Goal: Task Accomplishment & Management: Use online tool/utility

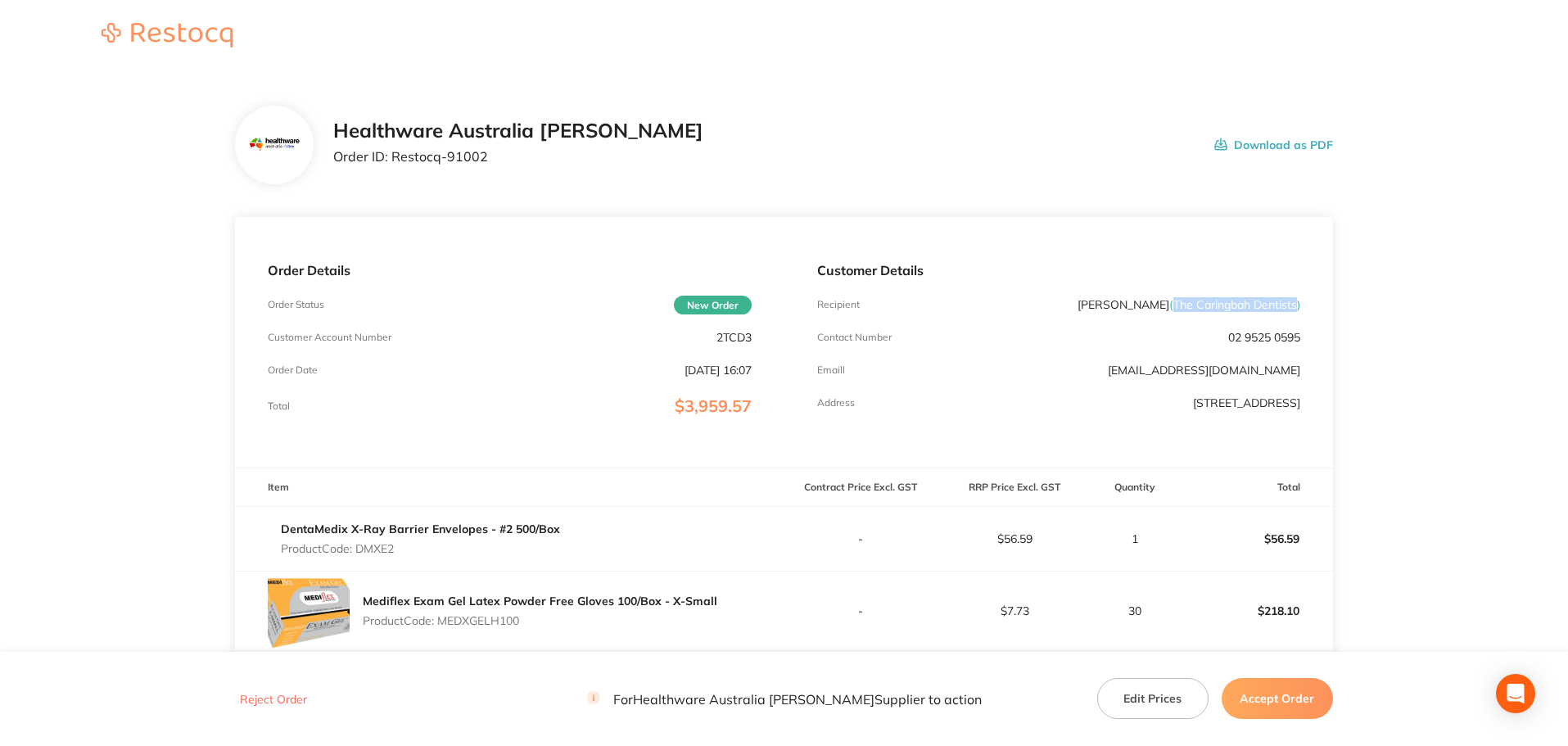
drag, startPoint x: 1172, startPoint y: 304, endPoint x: 1295, endPoint y: 299, distance: 123.1
click at [1295, 299] on span "( The Caringbah Dentists )" at bounding box center [1234, 305] width 131 height 15
copy span "The Caringbah Dentists"
drag, startPoint x: 489, startPoint y: 155, endPoint x: 392, endPoint y: 164, distance: 97.4
click at [392, 164] on p "Order ID: Restocq- 91002" at bounding box center [518, 156] width 371 height 15
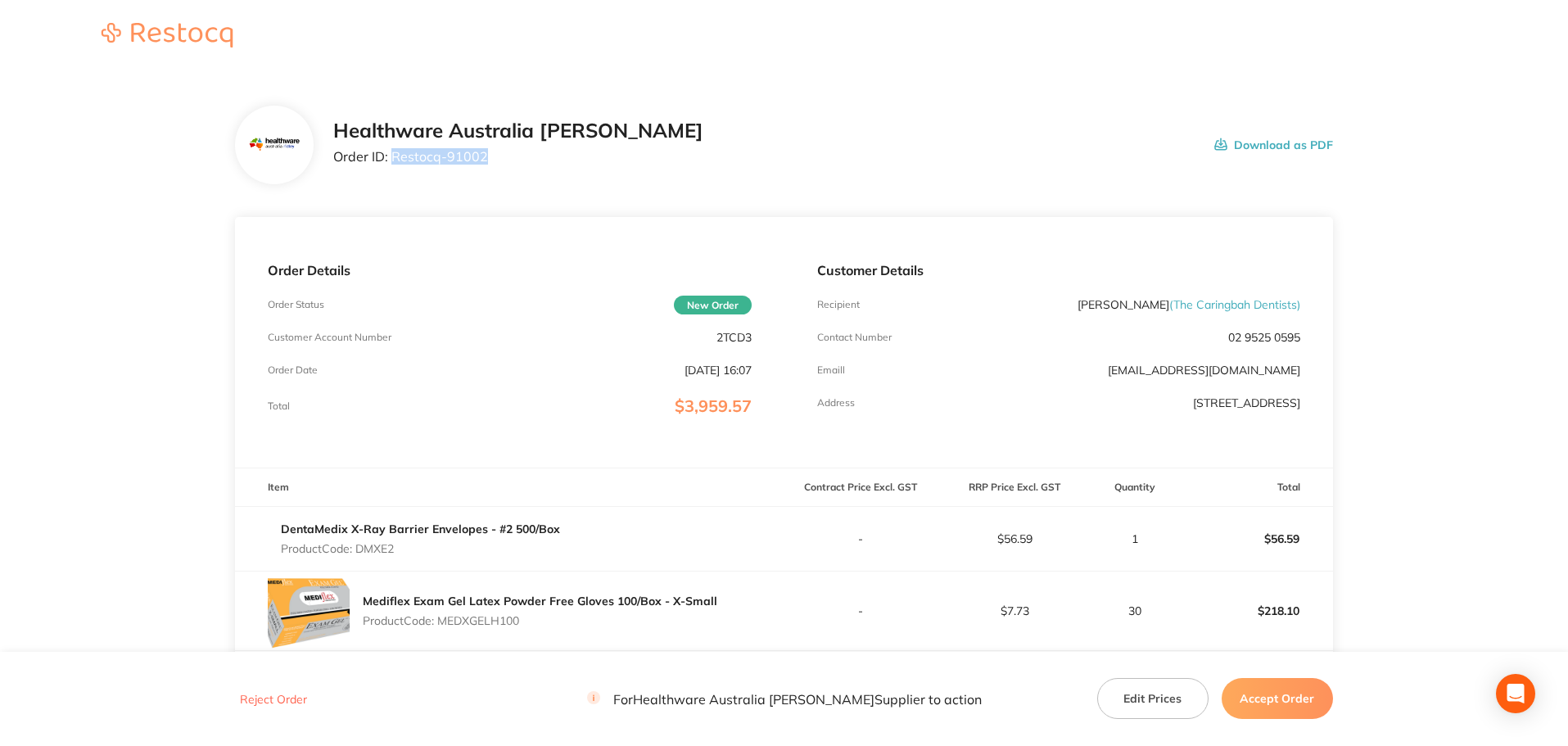
copy p "Restocq- 91002"
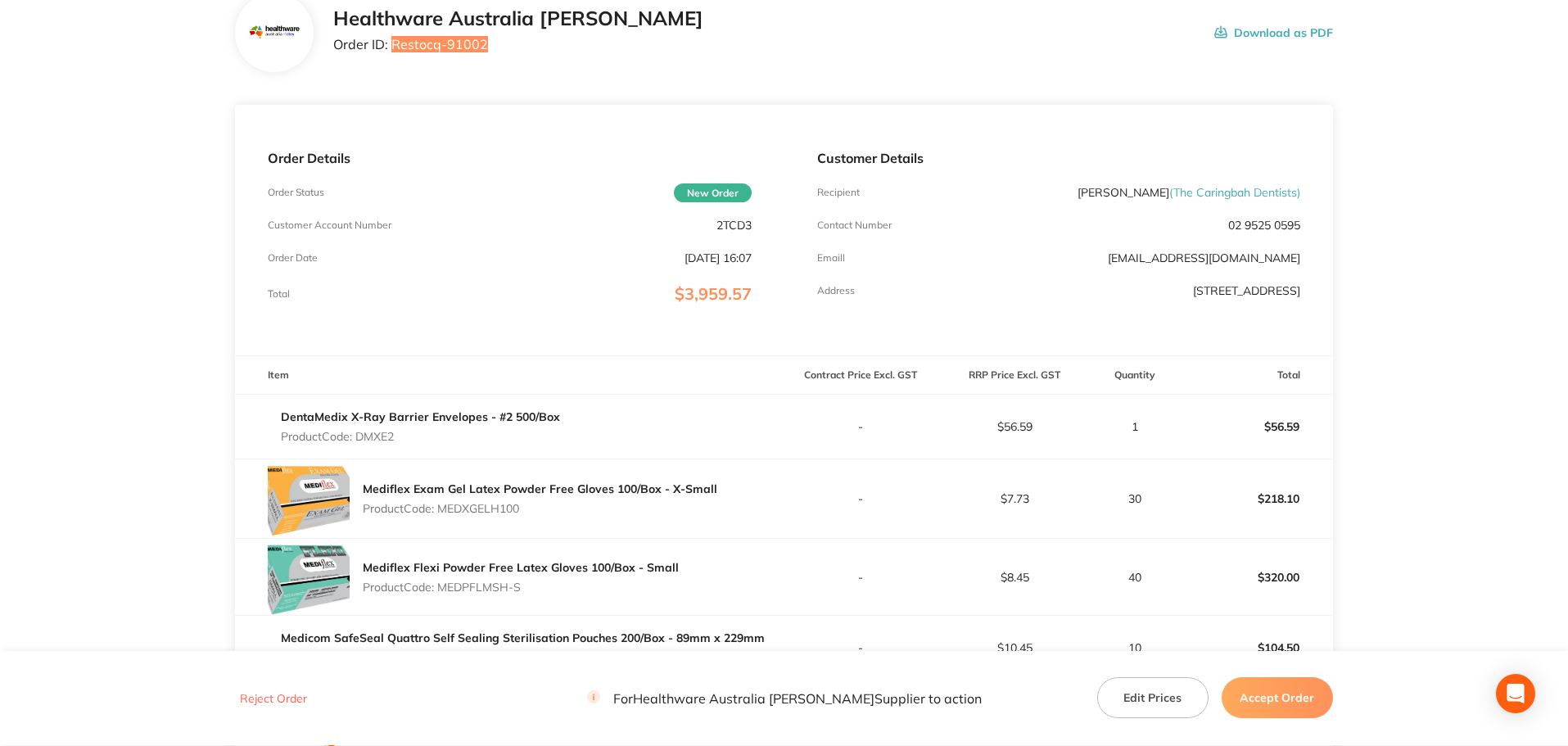
scroll to position [327, 0]
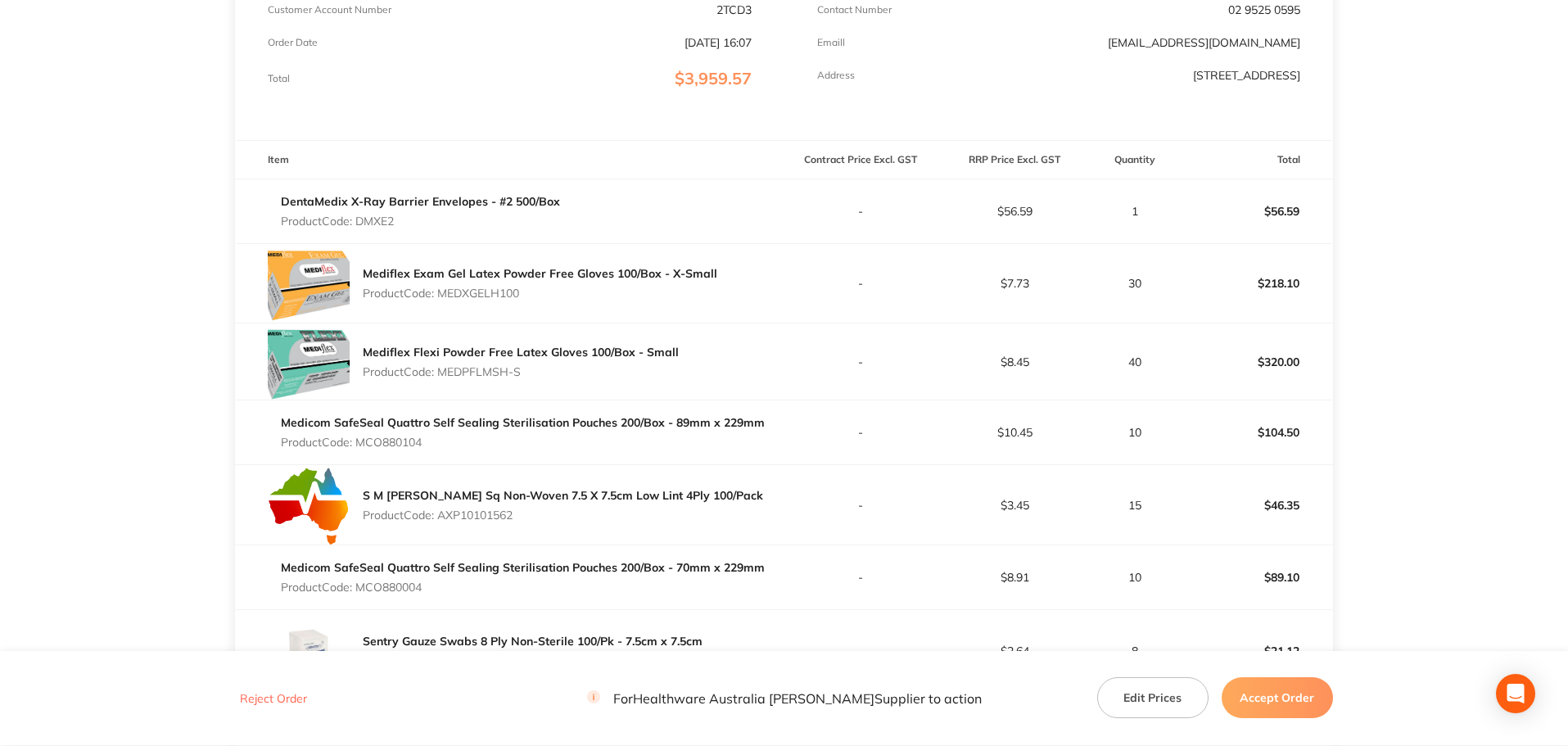
click at [382, 214] on p "Product Code: DMXE2" at bounding box center [420, 221] width 279 height 13
copy p "DMXE2"
click at [498, 295] on p "Product Code: MEDXGELH100" at bounding box center [541, 293] width 355 height 13
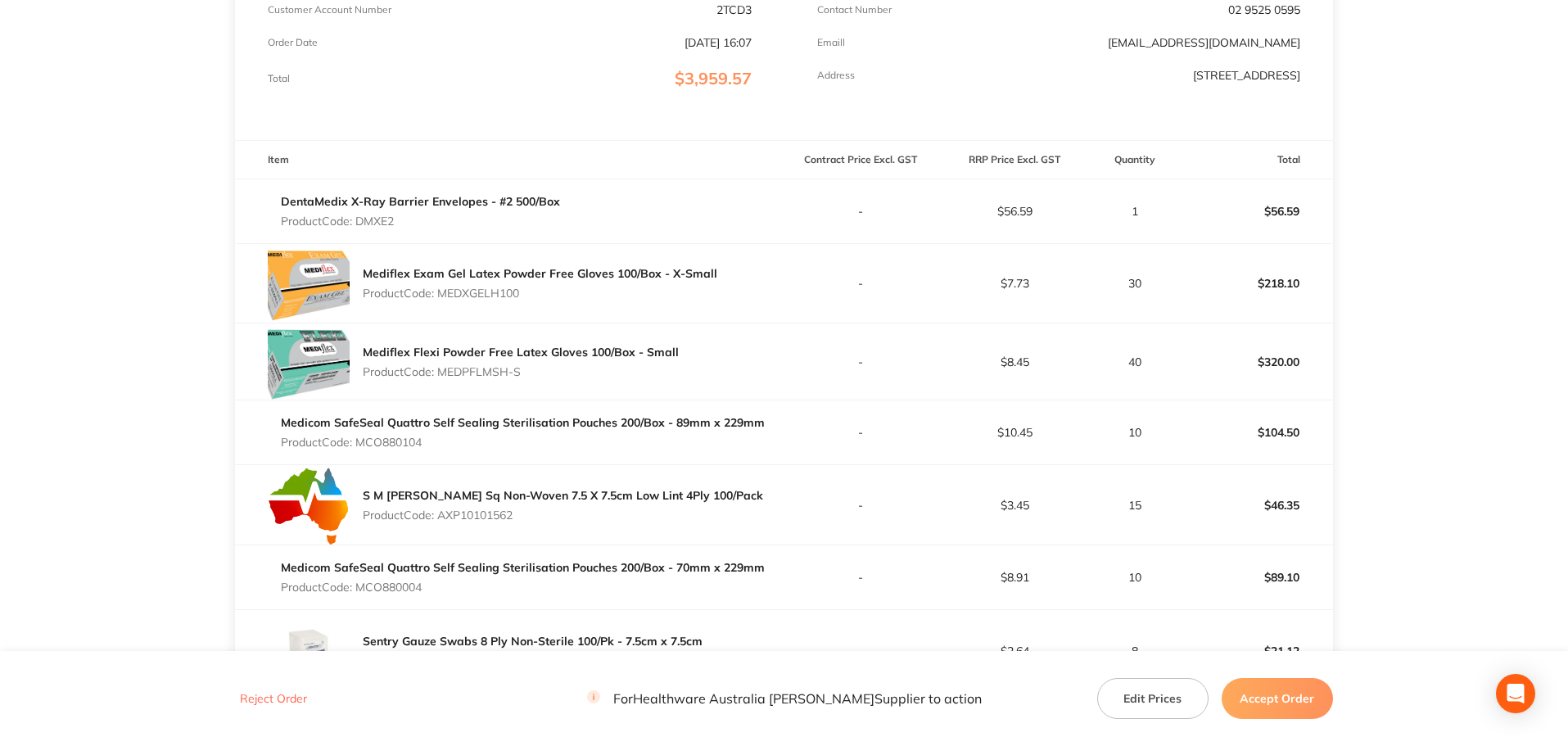
copy p "MEDXGELH100"
drag, startPoint x: 528, startPoint y: 373, endPoint x: 443, endPoint y: 384, distance: 85.7
click at [443, 384] on div "Mediflex Flexi Powder Free Latex Gloves 100/Box - Small Product Code: MEDPFLMSH…" at bounding box center [521, 362] width 316 height 46
copy p "MEDPFLMSH-S"
click at [409, 442] on p "Product Code: MCO880104" at bounding box center [523, 442] width 484 height 13
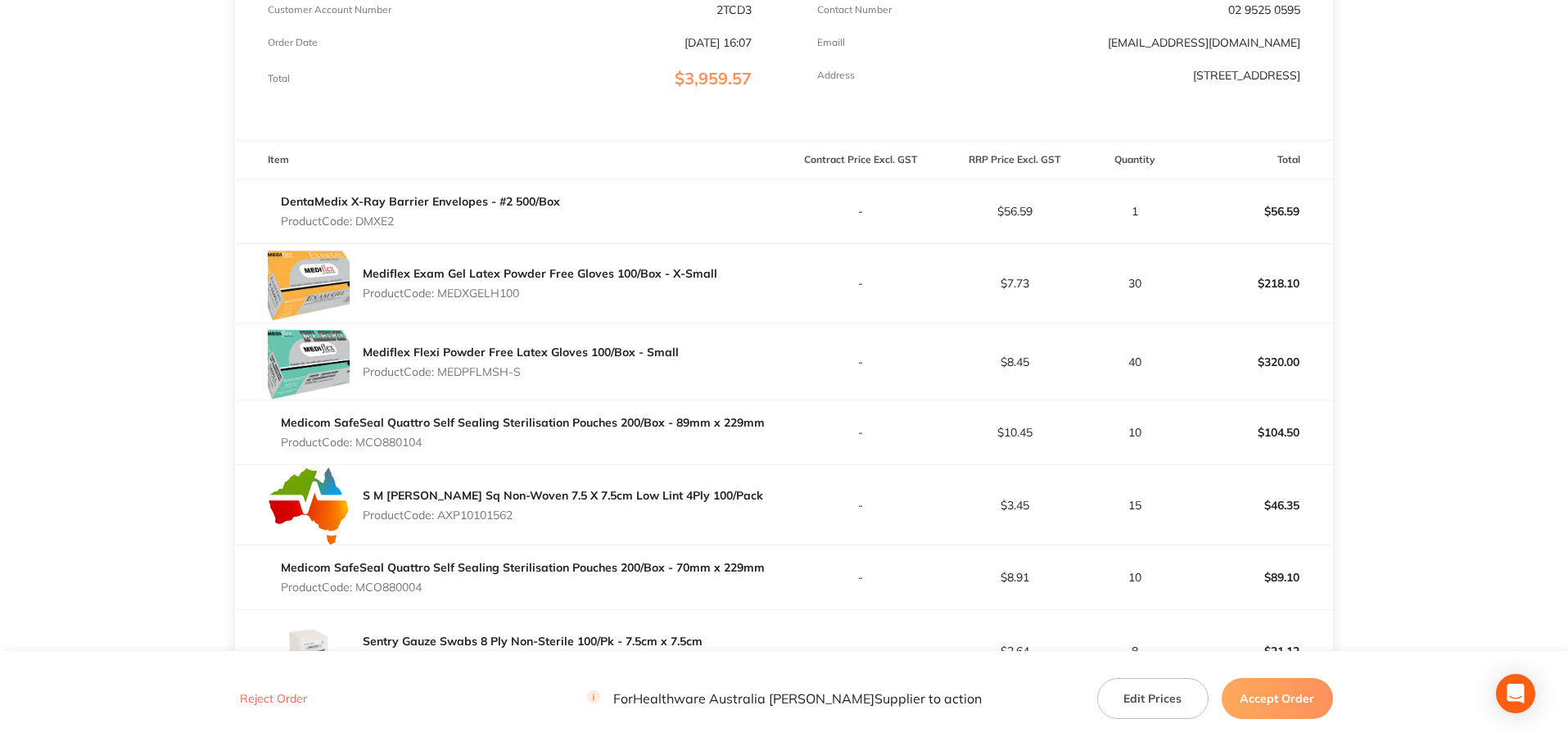
click at [409, 442] on p "Product Code: MCO880104" at bounding box center [523, 442] width 484 height 13
copy p "MCO880104"
click at [496, 520] on p "Product Code: AXP10101562" at bounding box center [563, 515] width 400 height 13
click at [496, 518] on p "Product Code: AXP10101562" at bounding box center [563, 515] width 400 height 13
copy p "AXP10101562"
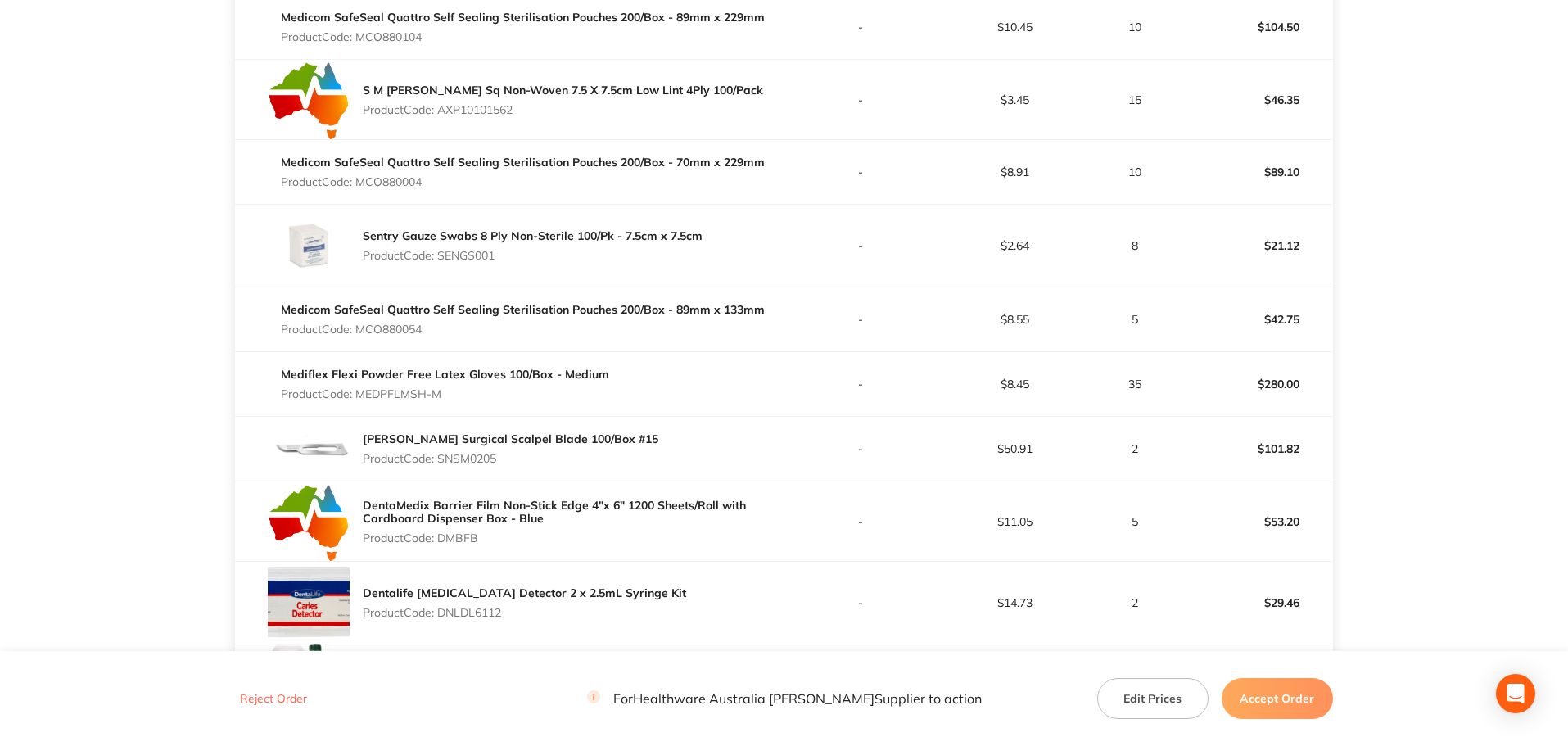
scroll to position [737, 0]
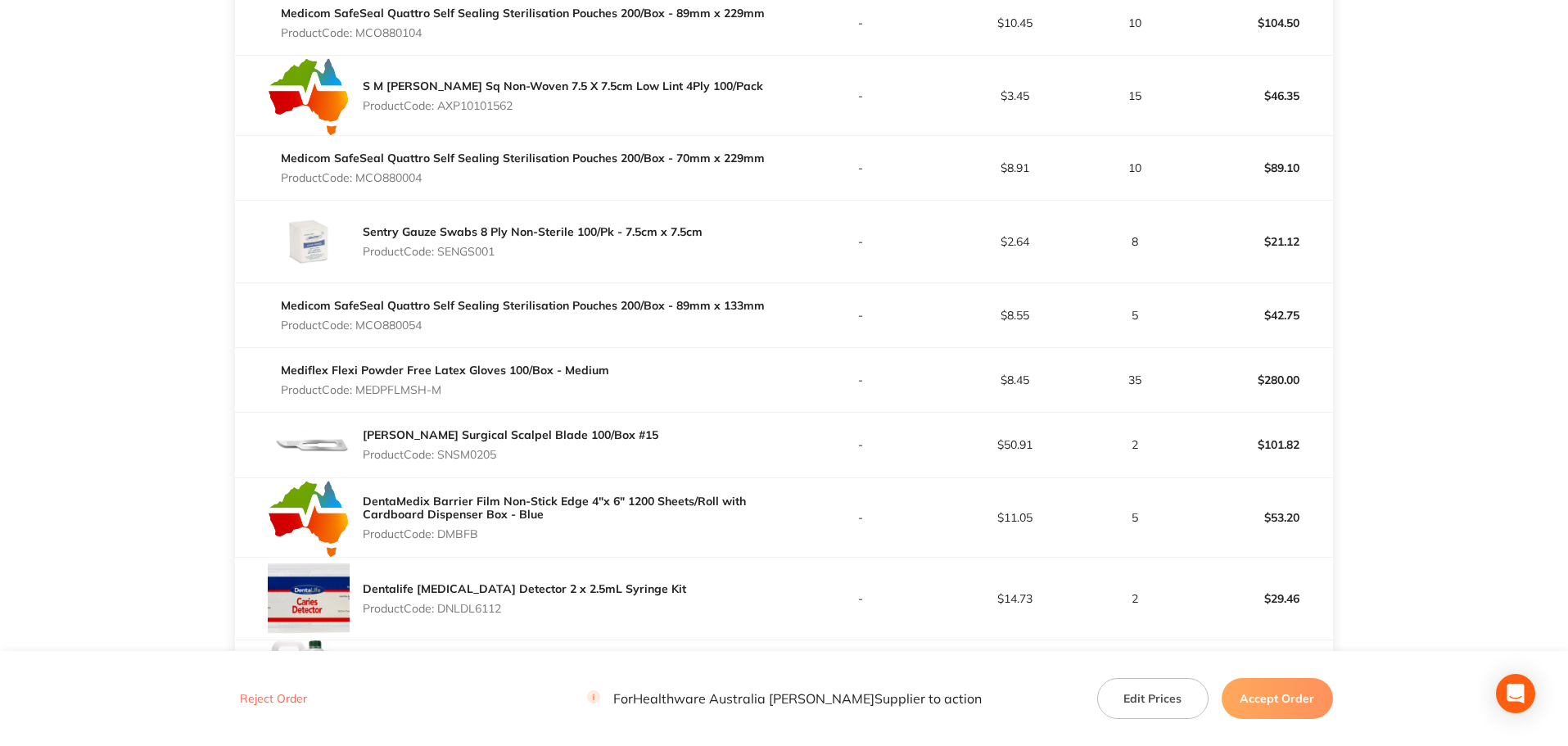
click at [399, 176] on p "Product Code: MCO880004" at bounding box center [523, 177] width 484 height 13
copy p "MCO880004"
click at [471, 249] on p "Product Code: SENGS001" at bounding box center [533, 251] width 340 height 13
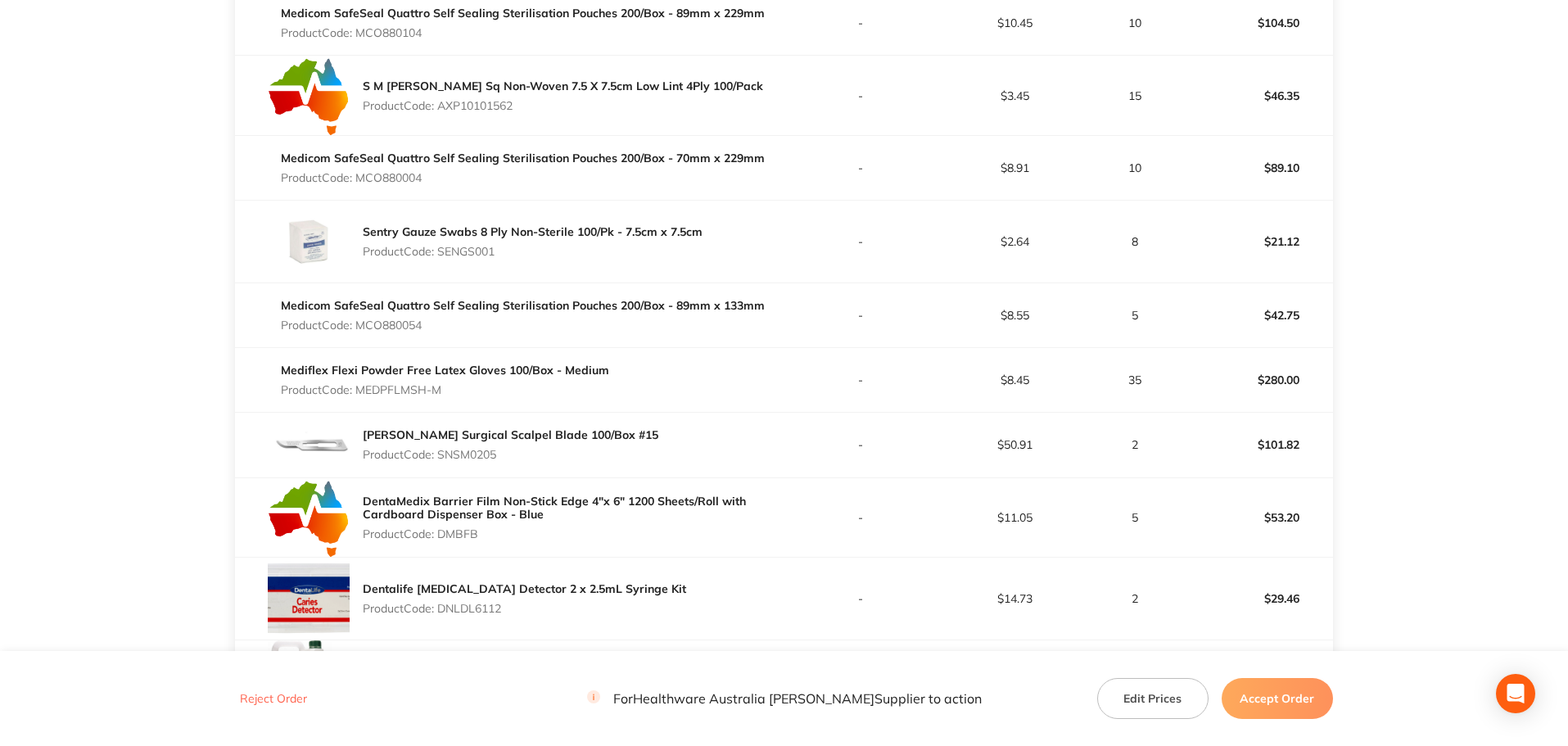
copy p "SENGS001"
click at [404, 322] on p "Product Code: MCO880054" at bounding box center [523, 325] width 484 height 13
copy p "MCO880054"
drag, startPoint x: 427, startPoint y: 392, endPoint x: 360, endPoint y: 393, distance: 67.0
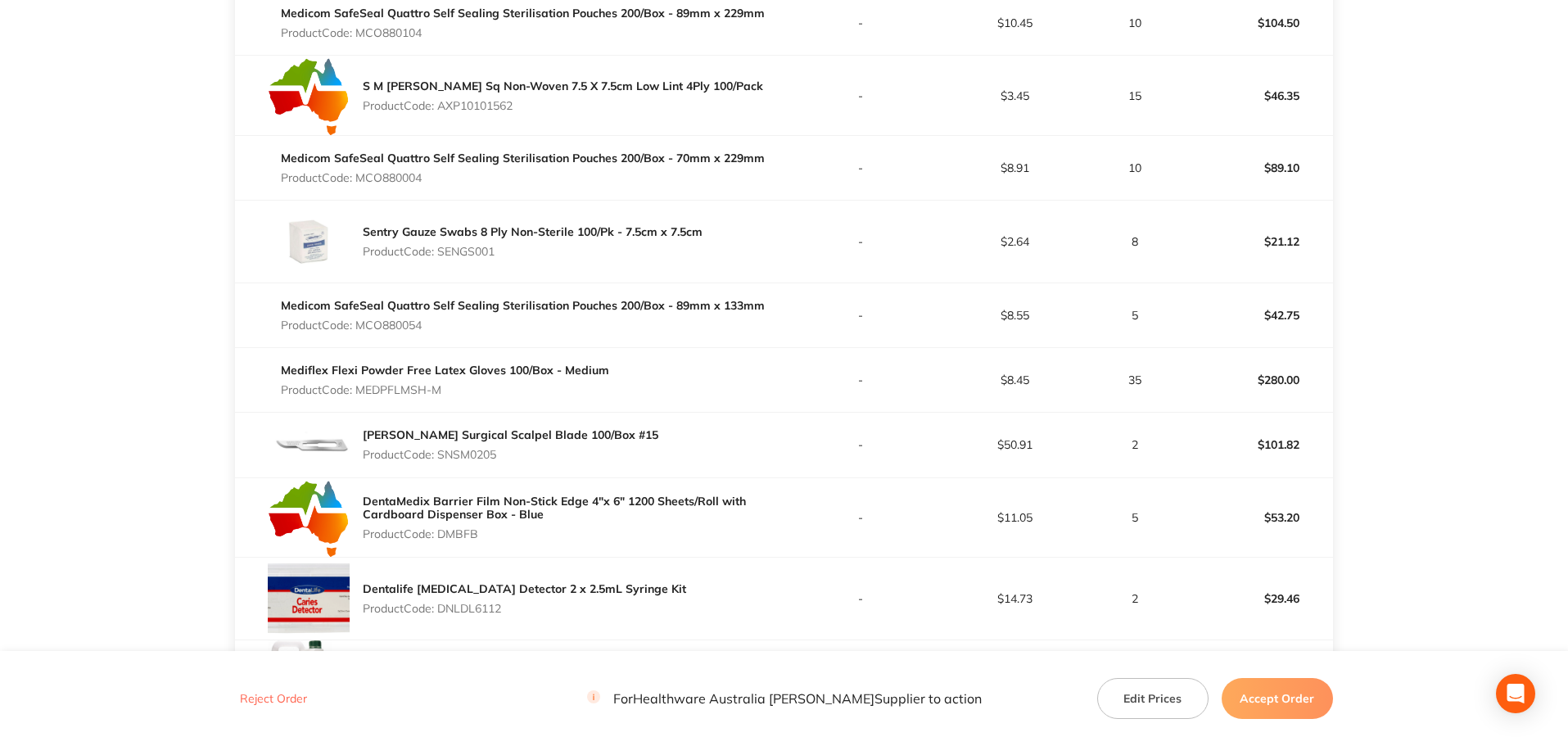
click at [360, 393] on p "Product Code: MEDPFLMSH-M" at bounding box center [444, 390] width 328 height 13
click at [492, 457] on p "Product Code: SNSM0205" at bounding box center [511, 455] width 296 height 13
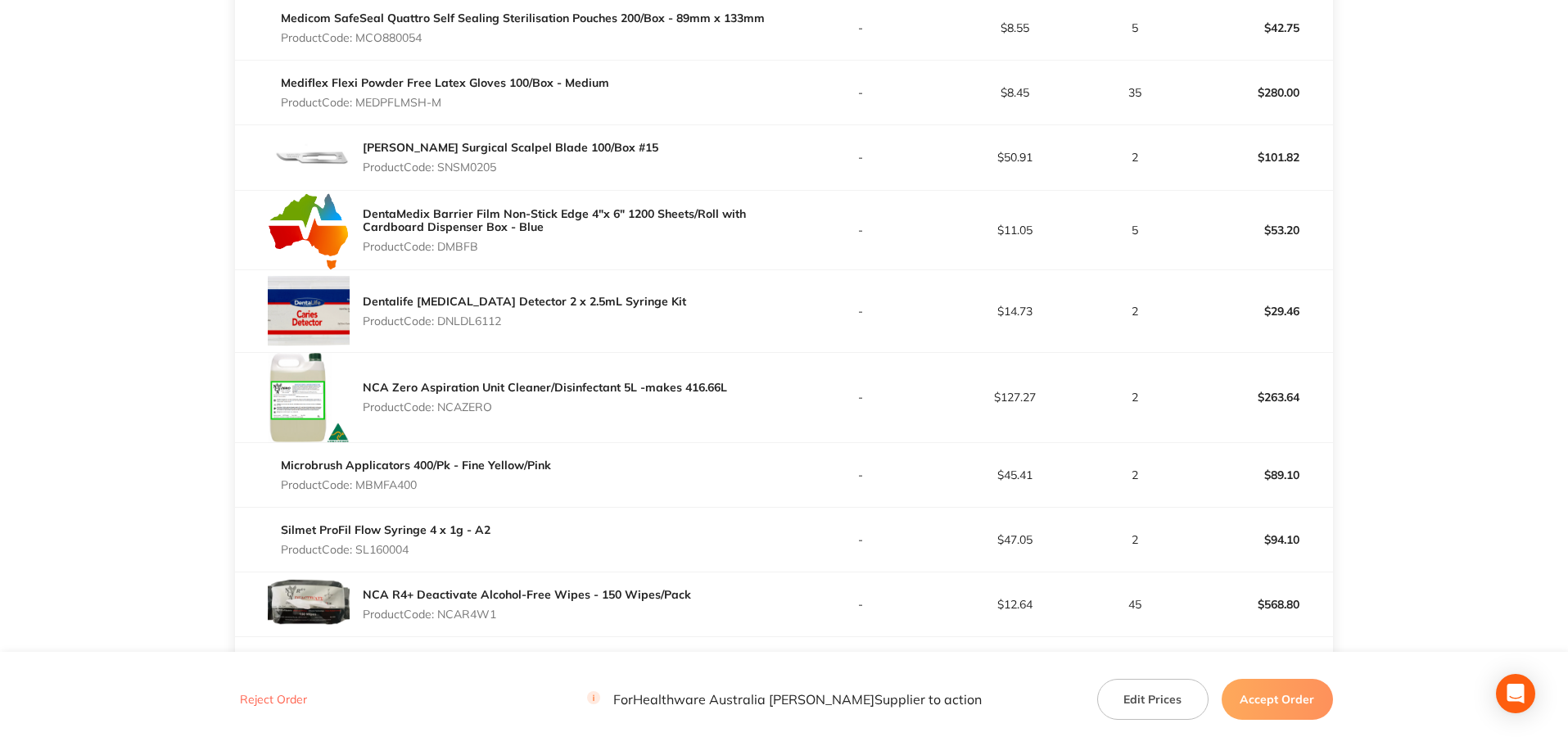
scroll to position [1065, 0]
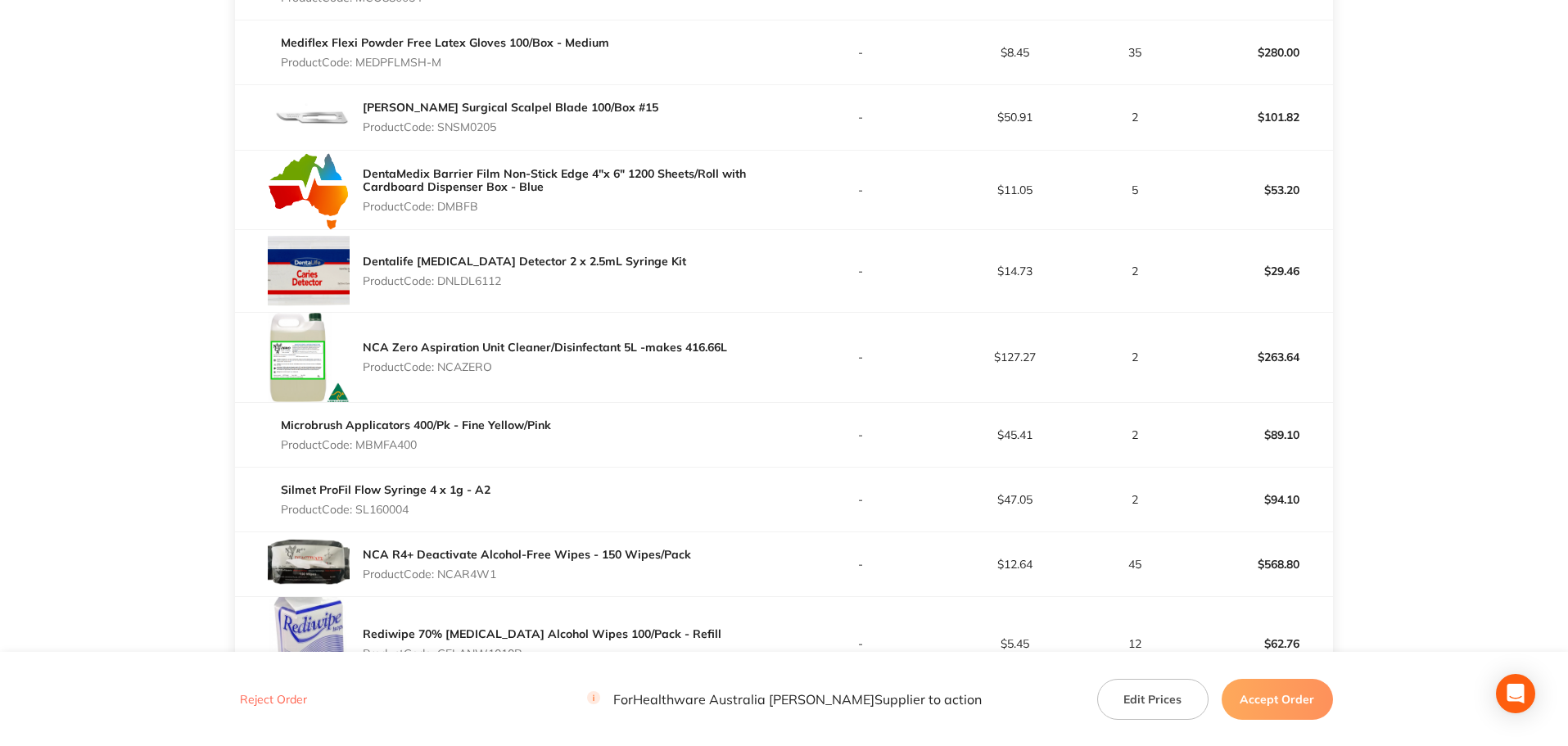
click at [467, 209] on p "Product Code: DMBFB" at bounding box center [573, 206] width 420 height 13
click at [494, 280] on p "Product Code: DNLDL6112" at bounding box center [525, 281] width 323 height 13
click at [464, 361] on p "Product Code: NCAZERO" at bounding box center [545, 367] width 364 height 13
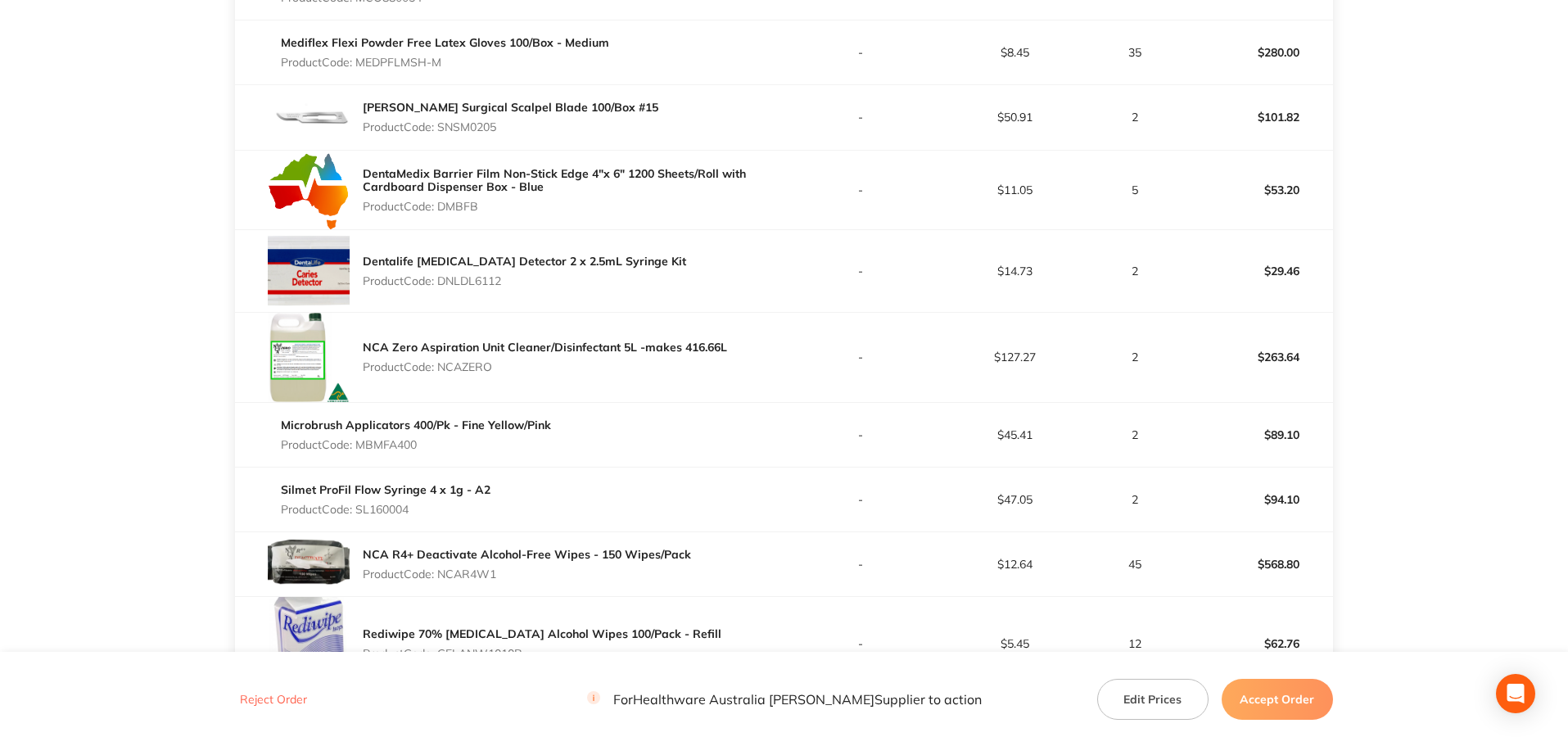
click at [464, 361] on p "Product Code: NCAZERO" at bounding box center [545, 367] width 364 height 13
click at [386, 446] on p "Product Code: MBMFA400" at bounding box center [416, 445] width 270 height 13
click at [400, 512] on p "Product Code: SL160004" at bounding box center [385, 509] width 210 height 13
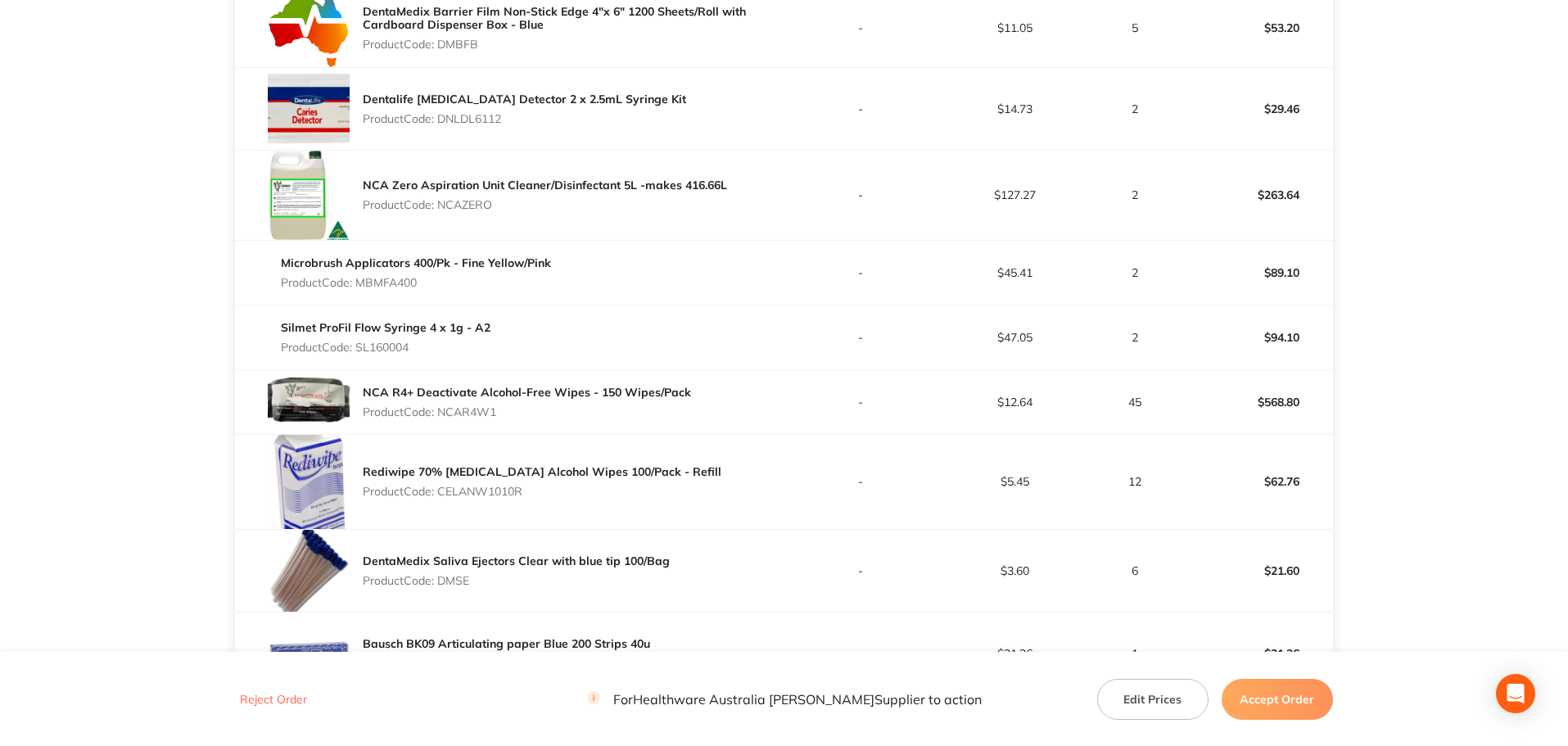
scroll to position [1311, 0]
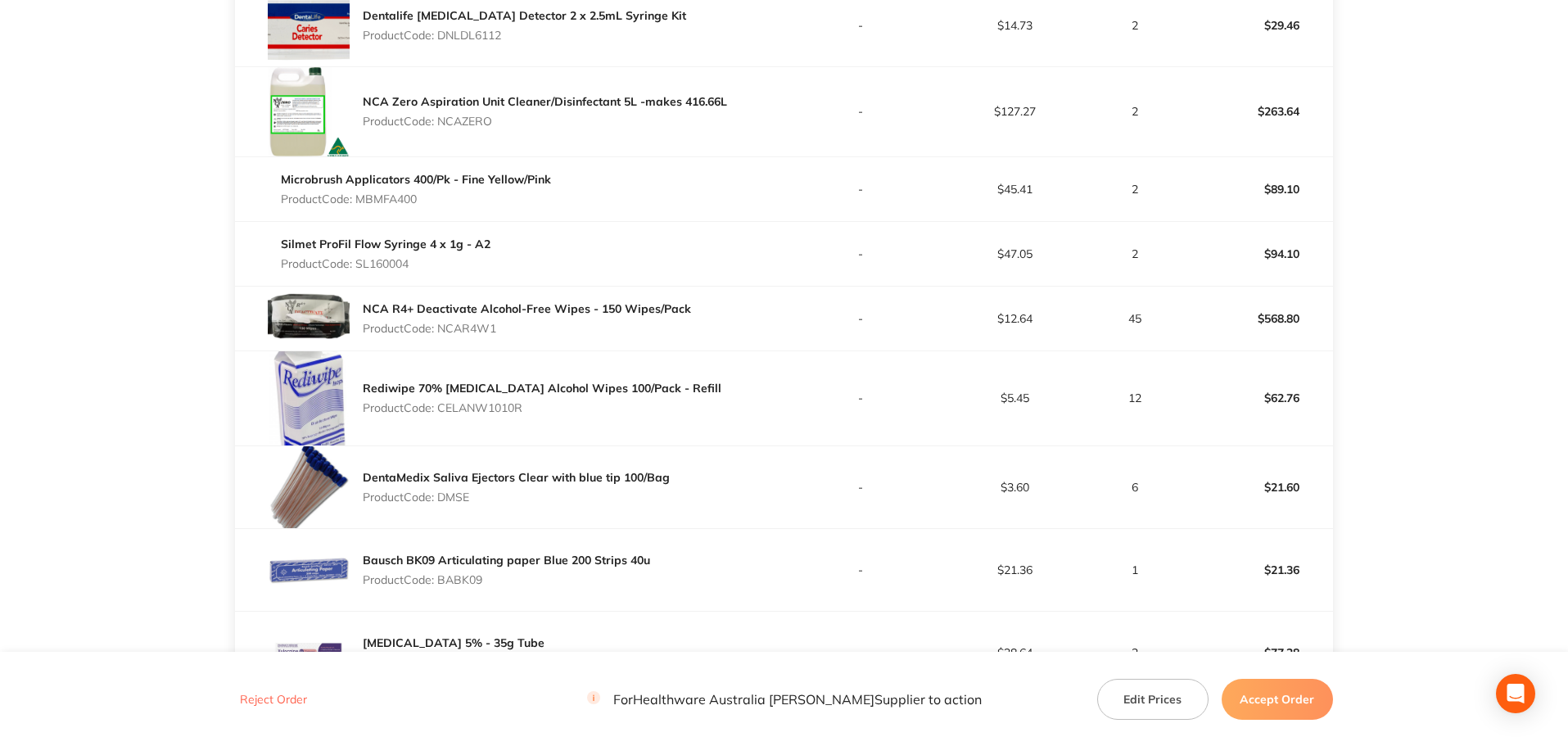
click at [465, 322] on p "Product Code: NCAR4W1" at bounding box center [527, 328] width 328 height 13
click at [502, 410] on p "Product Code: CELANW1010R" at bounding box center [542, 408] width 359 height 13
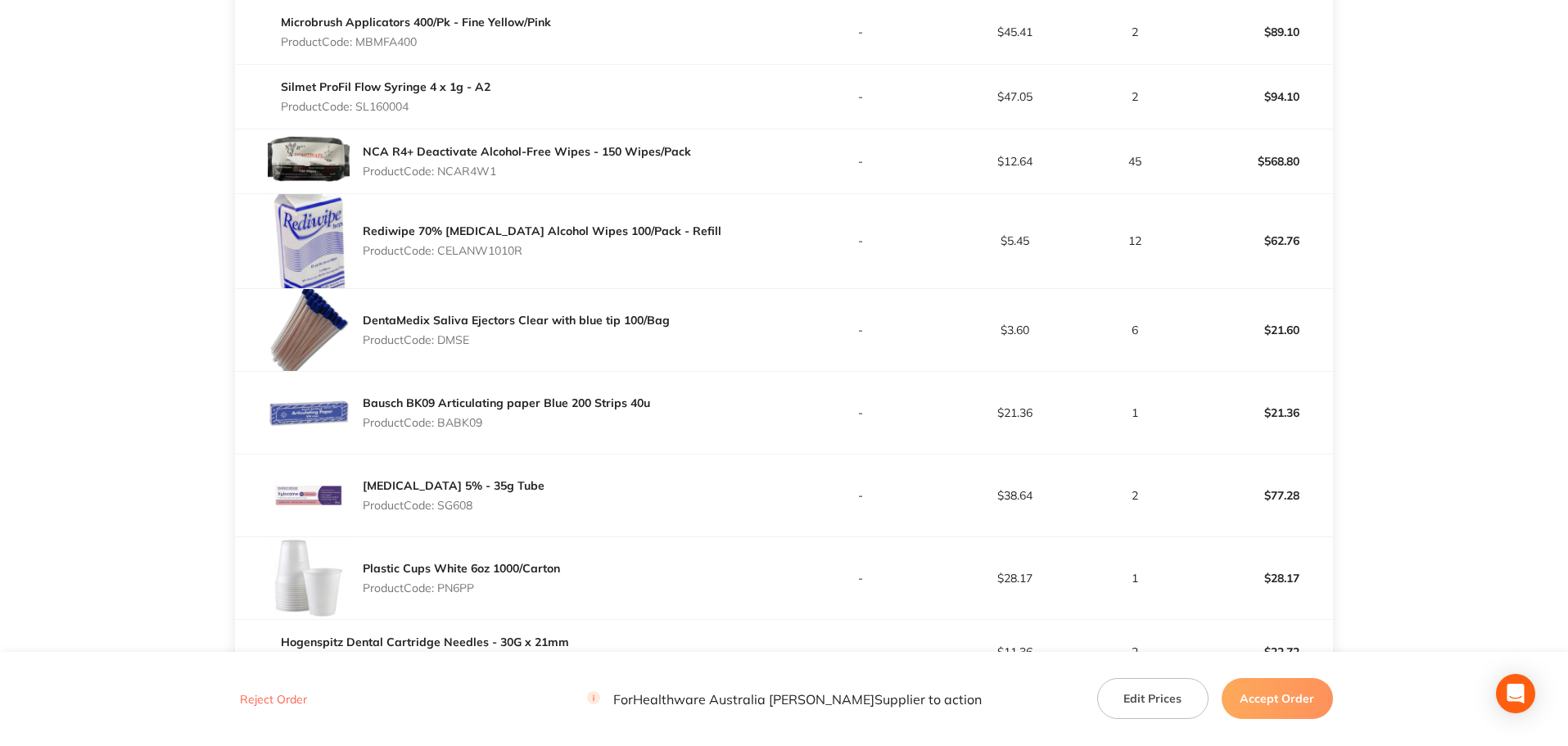
scroll to position [1474, 0]
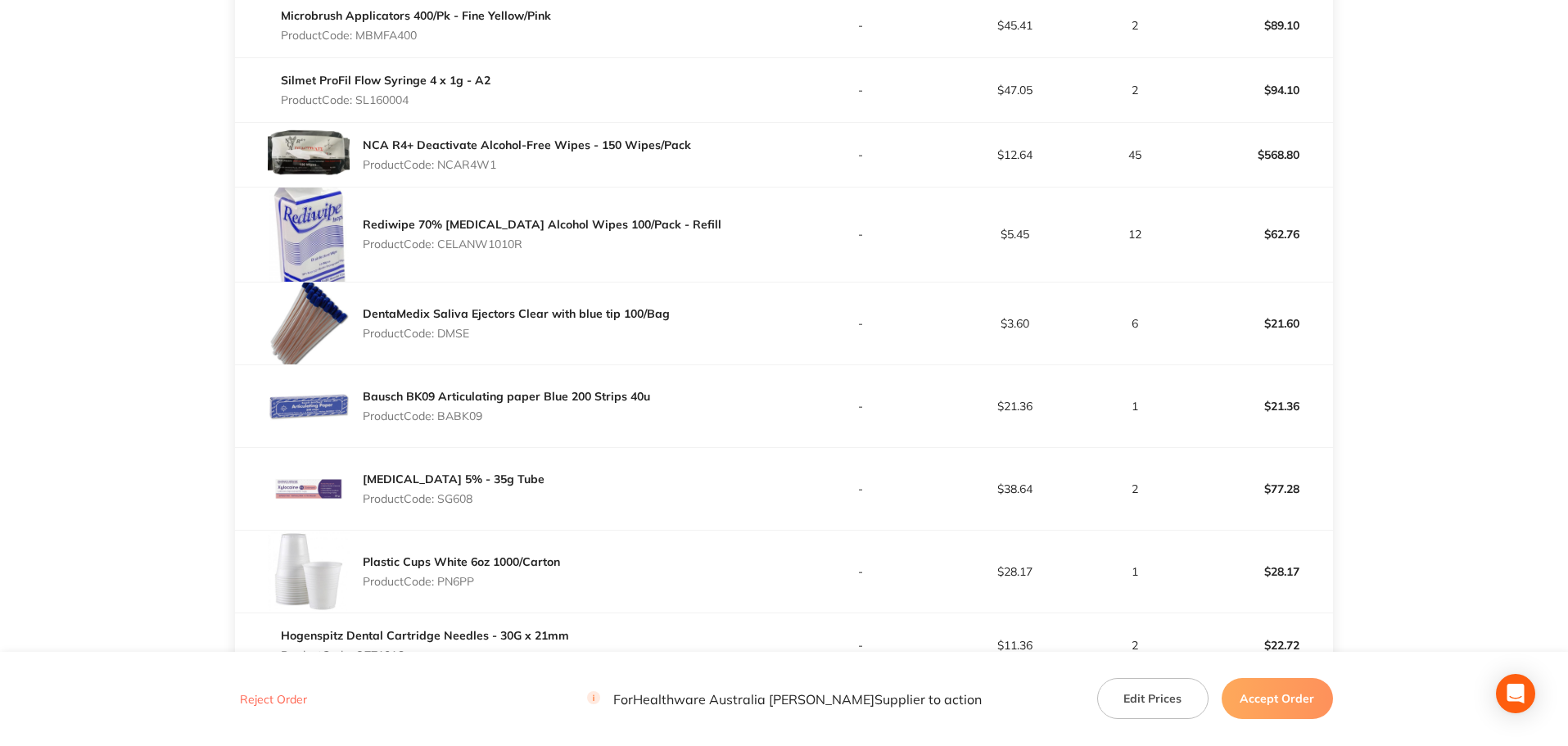
click at [464, 330] on p "Product Code: DMSE" at bounding box center [517, 334] width 307 height 13
click at [467, 413] on p "Product Code: BABK09" at bounding box center [506, 416] width 287 height 13
click at [465, 498] on p "Product Code: SG608" at bounding box center [454, 499] width 182 height 13
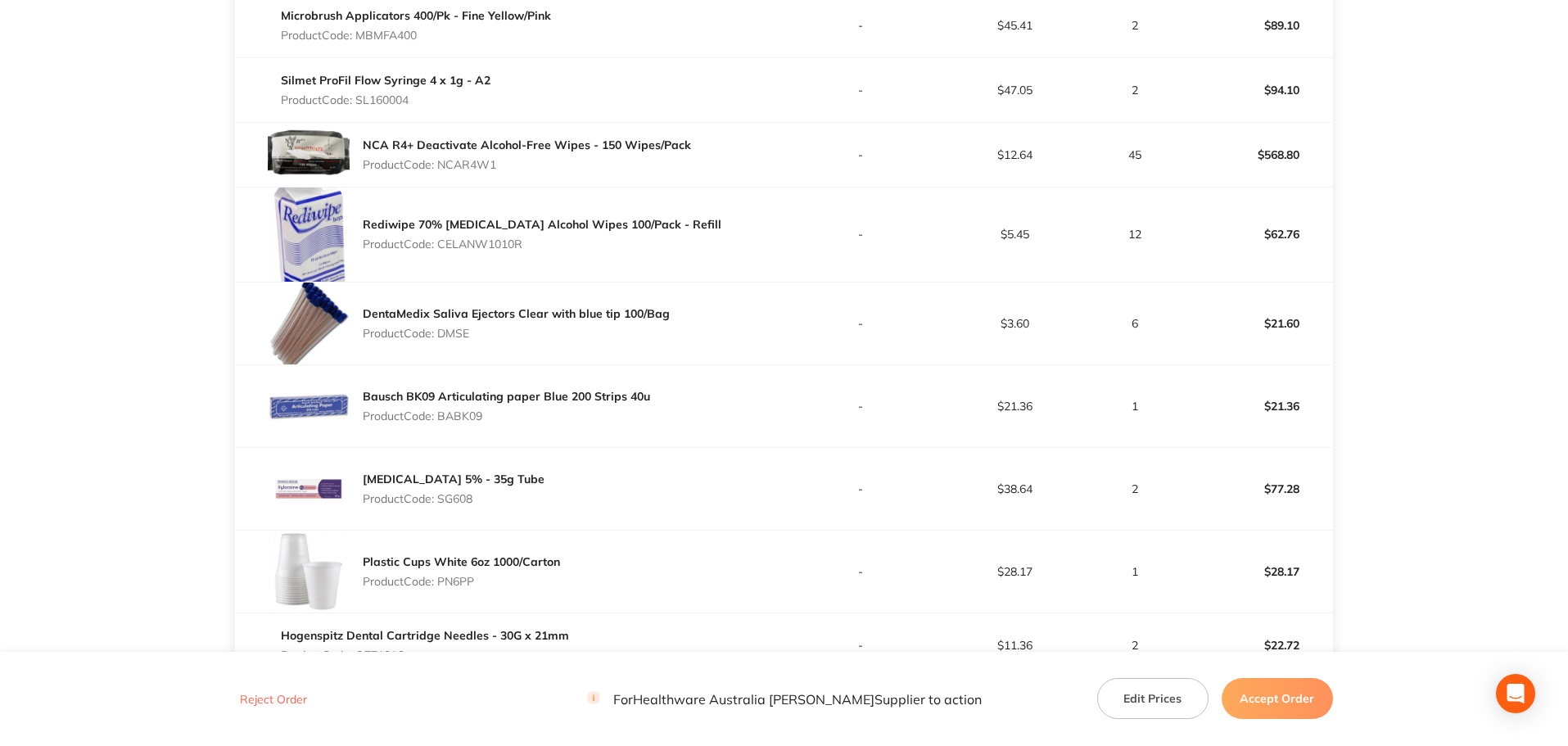
click at [465, 498] on p "Product Code: SG608" at bounding box center [454, 499] width 182 height 13
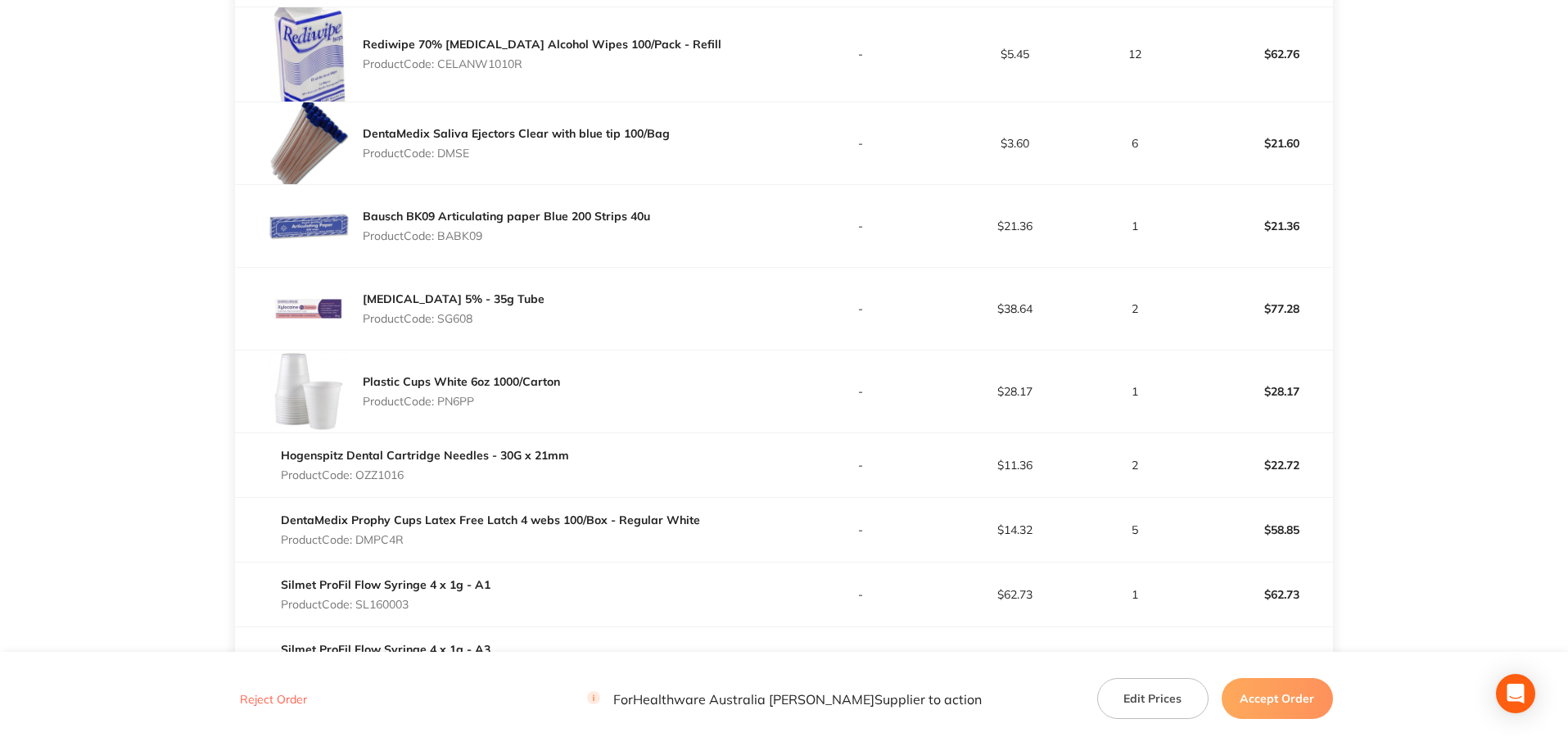
scroll to position [1720, 0]
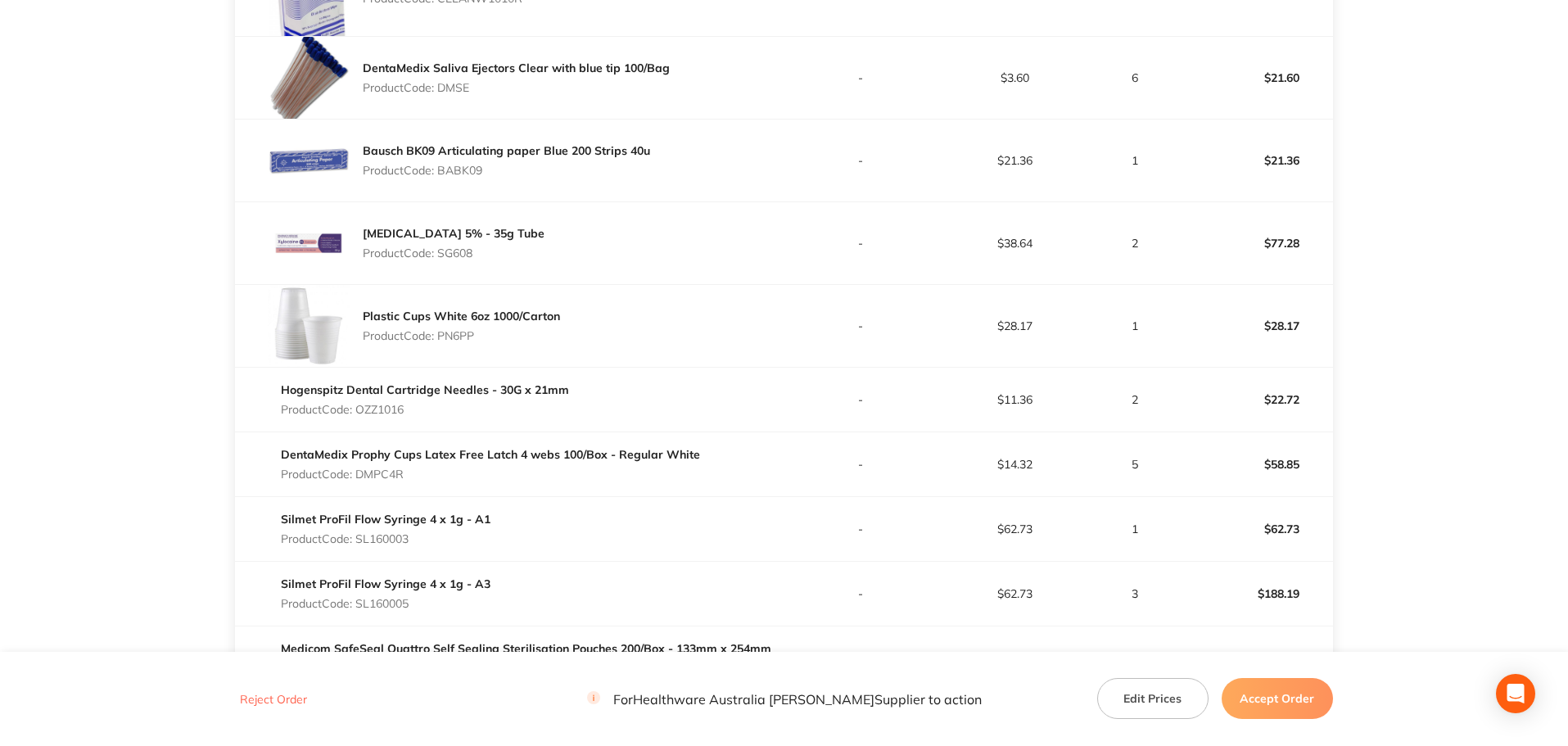
click at [464, 337] on p "Product Code: PN6PP" at bounding box center [462, 336] width 198 height 13
click at [387, 409] on p "Product Code: OZZ1016" at bounding box center [425, 410] width 288 height 13
click at [394, 473] on p "Product Code: DMPC4R" at bounding box center [491, 474] width 419 height 13
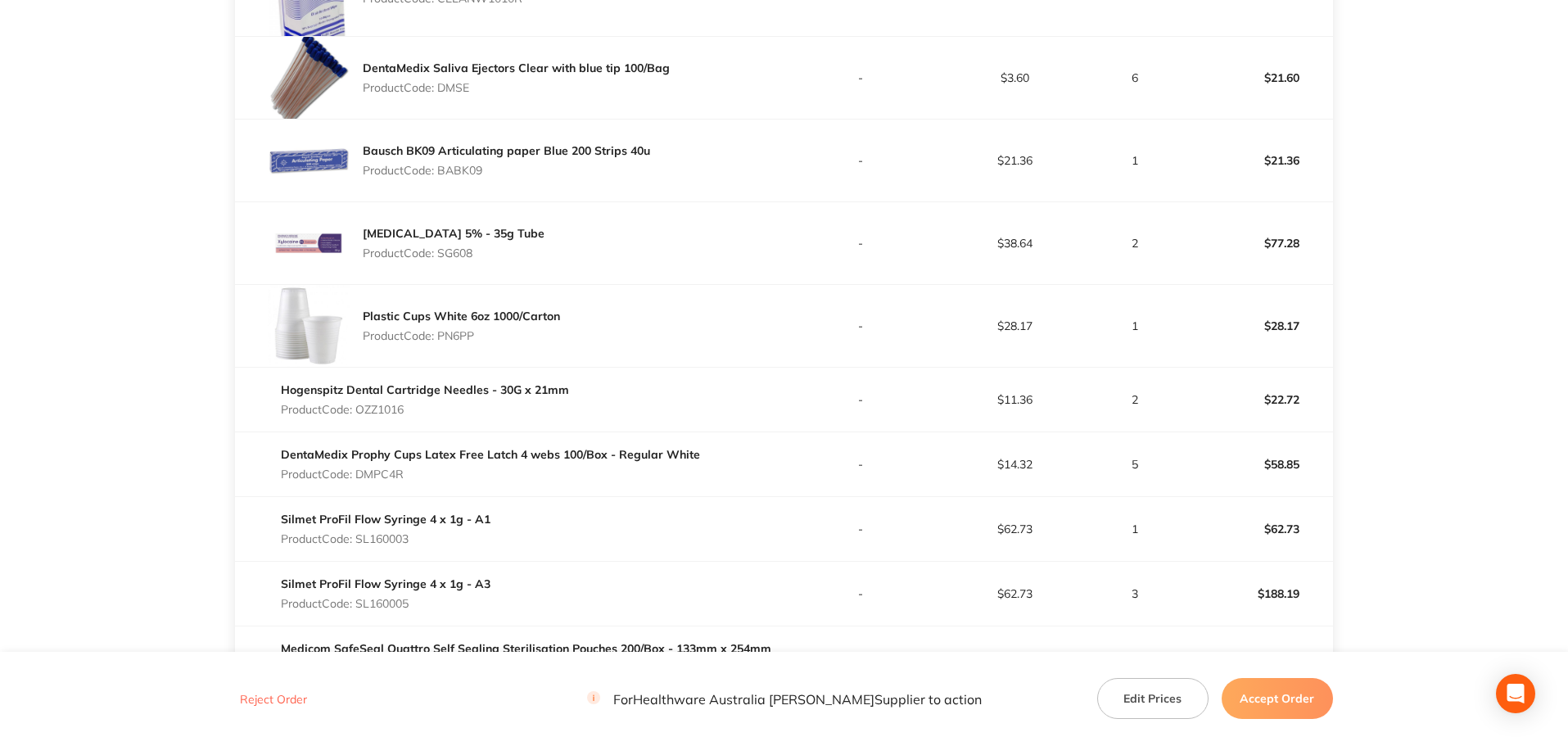
click at [394, 473] on p "Product Code: DMPC4R" at bounding box center [491, 474] width 419 height 13
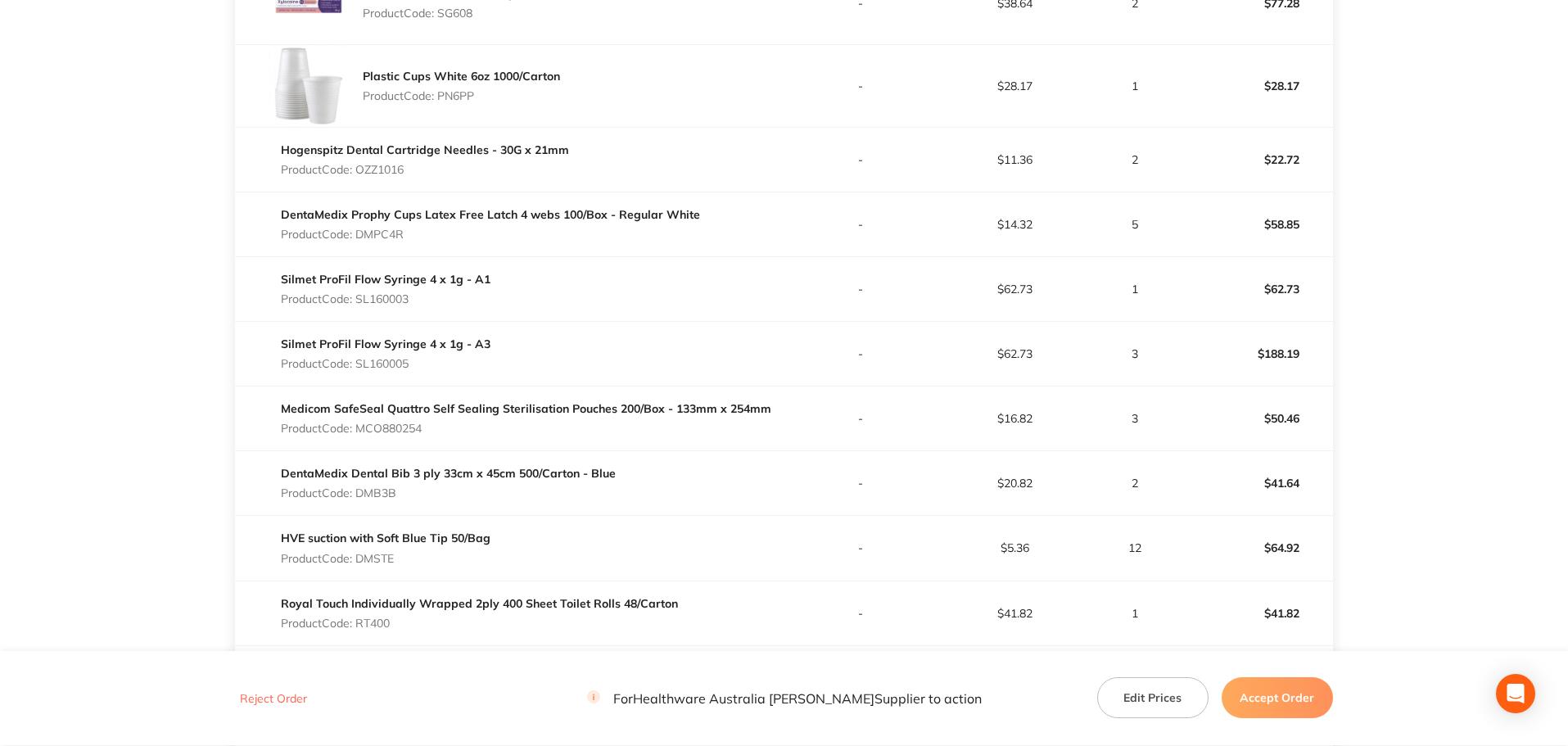
scroll to position [2048, 0]
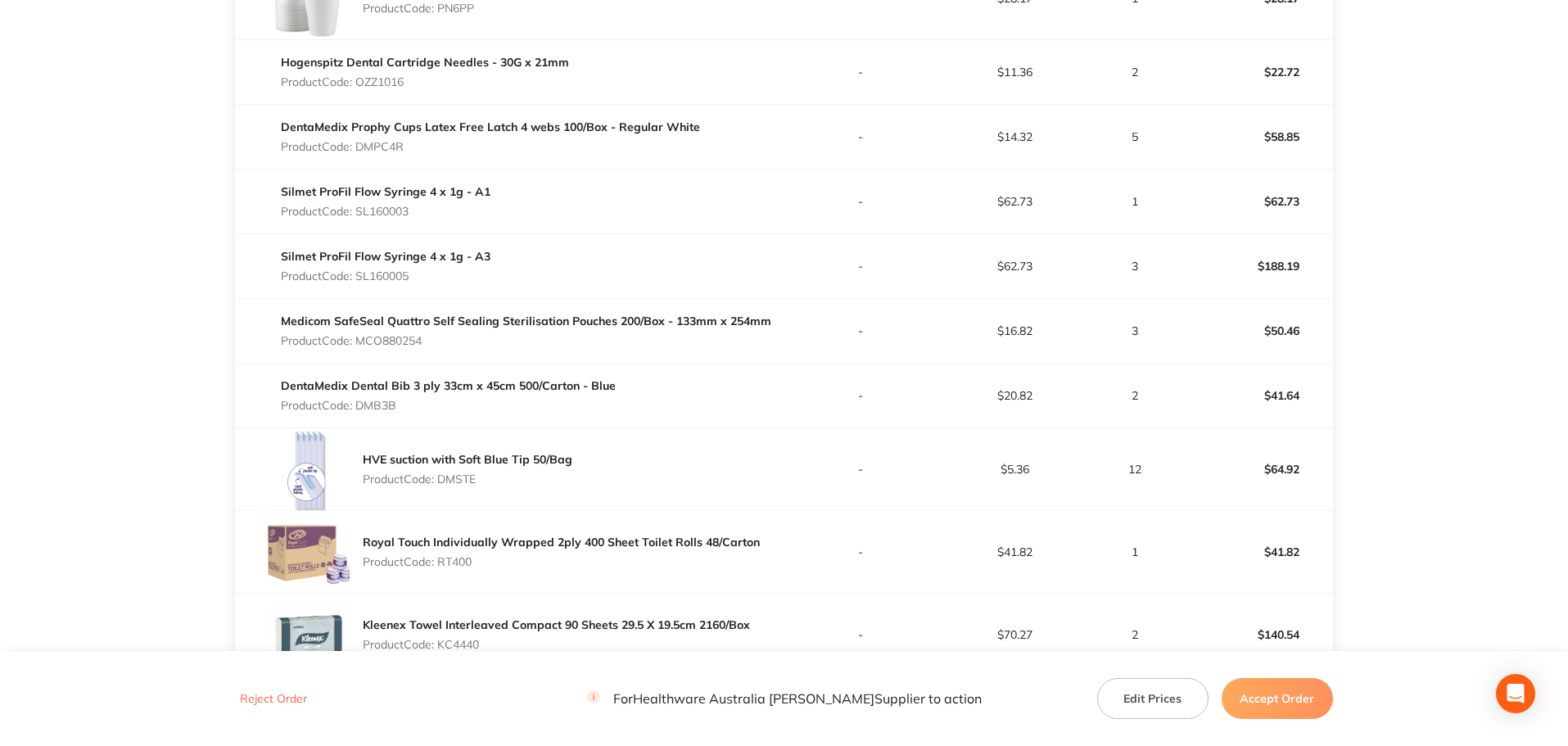
click at [390, 213] on p "Product Code: SL160003" at bounding box center [385, 212] width 210 height 13
click at [395, 274] on p "Product Code: SL160005" at bounding box center [385, 276] width 210 height 13
click at [381, 340] on p "Product Code: MCO880254" at bounding box center [526, 341] width 491 height 13
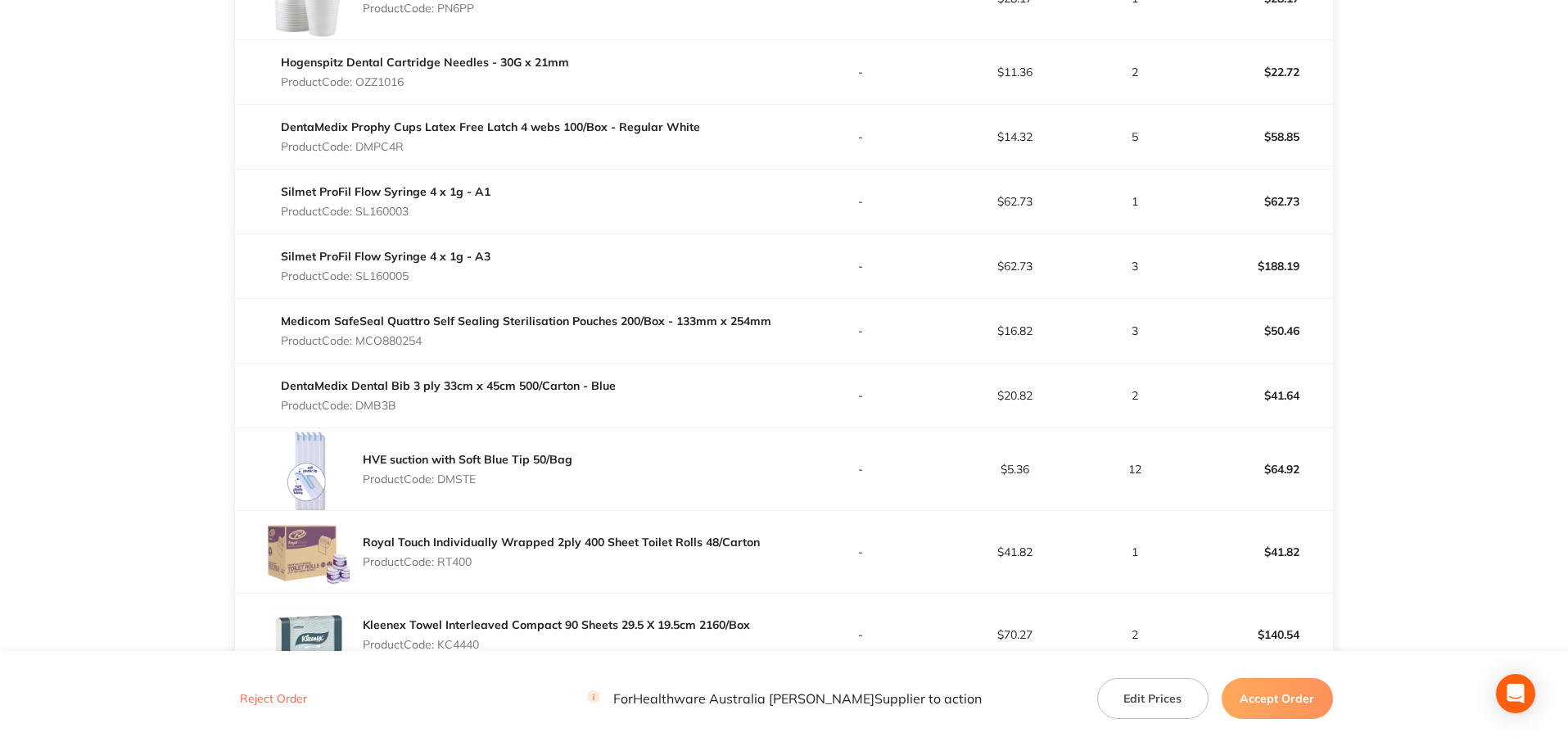
click at [381, 340] on p "Product Code: MCO880254" at bounding box center [526, 341] width 491 height 13
click at [383, 406] on p "Product Code: DMB3B" at bounding box center [448, 406] width 334 height 13
click at [461, 477] on p "Product Code: DMSTE" at bounding box center [468, 479] width 210 height 13
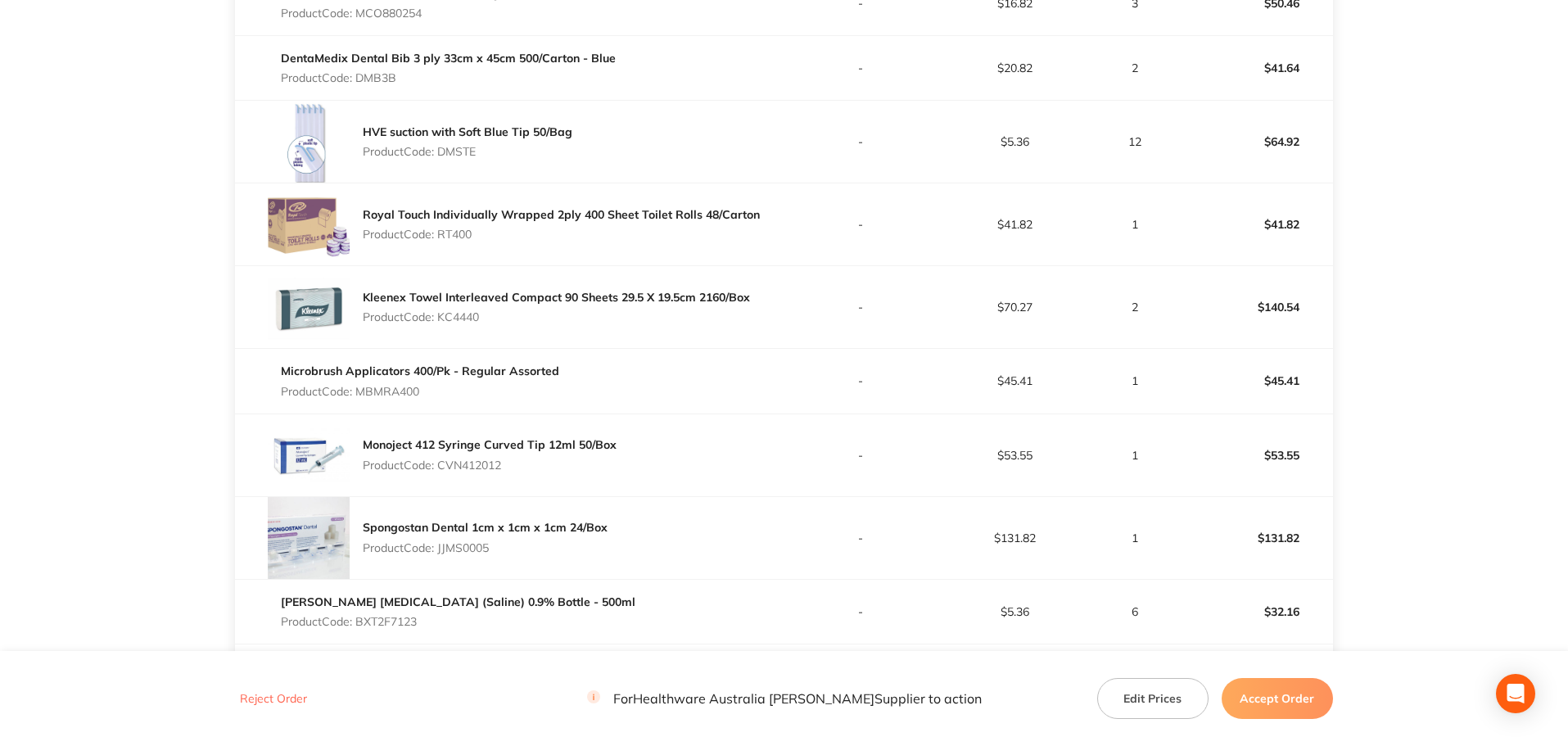
scroll to position [2457, 0]
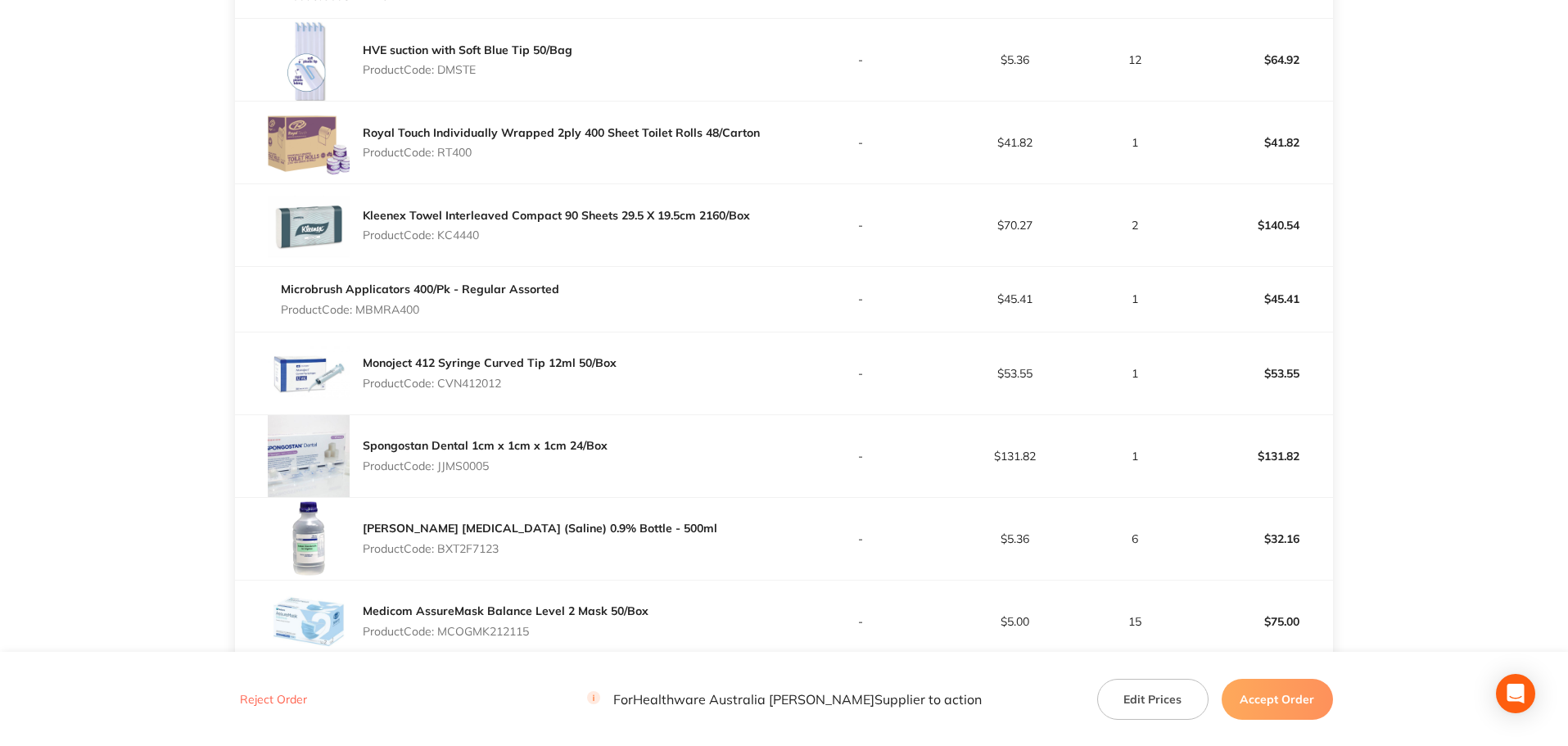
click at [470, 154] on p "Product Code: RT400" at bounding box center [562, 153] width 397 height 13
click at [459, 236] on p "Product Code: KC4440" at bounding box center [556, 235] width 387 height 13
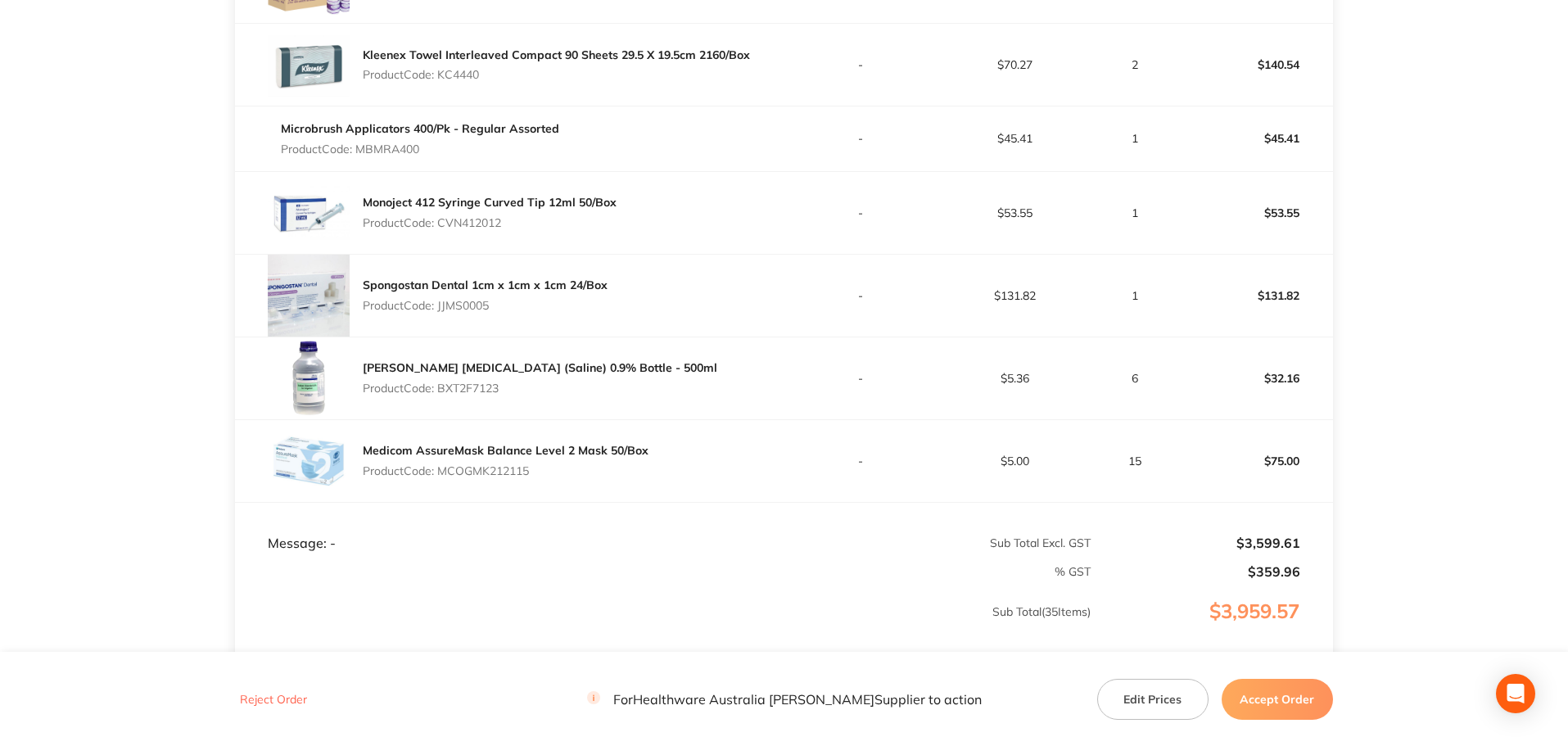
scroll to position [2621, 0]
click at [386, 147] on p "Product Code: MBMRA400" at bounding box center [419, 146] width 278 height 13
click at [478, 219] on p "Product Code: CVN412012" at bounding box center [490, 219] width 254 height 13
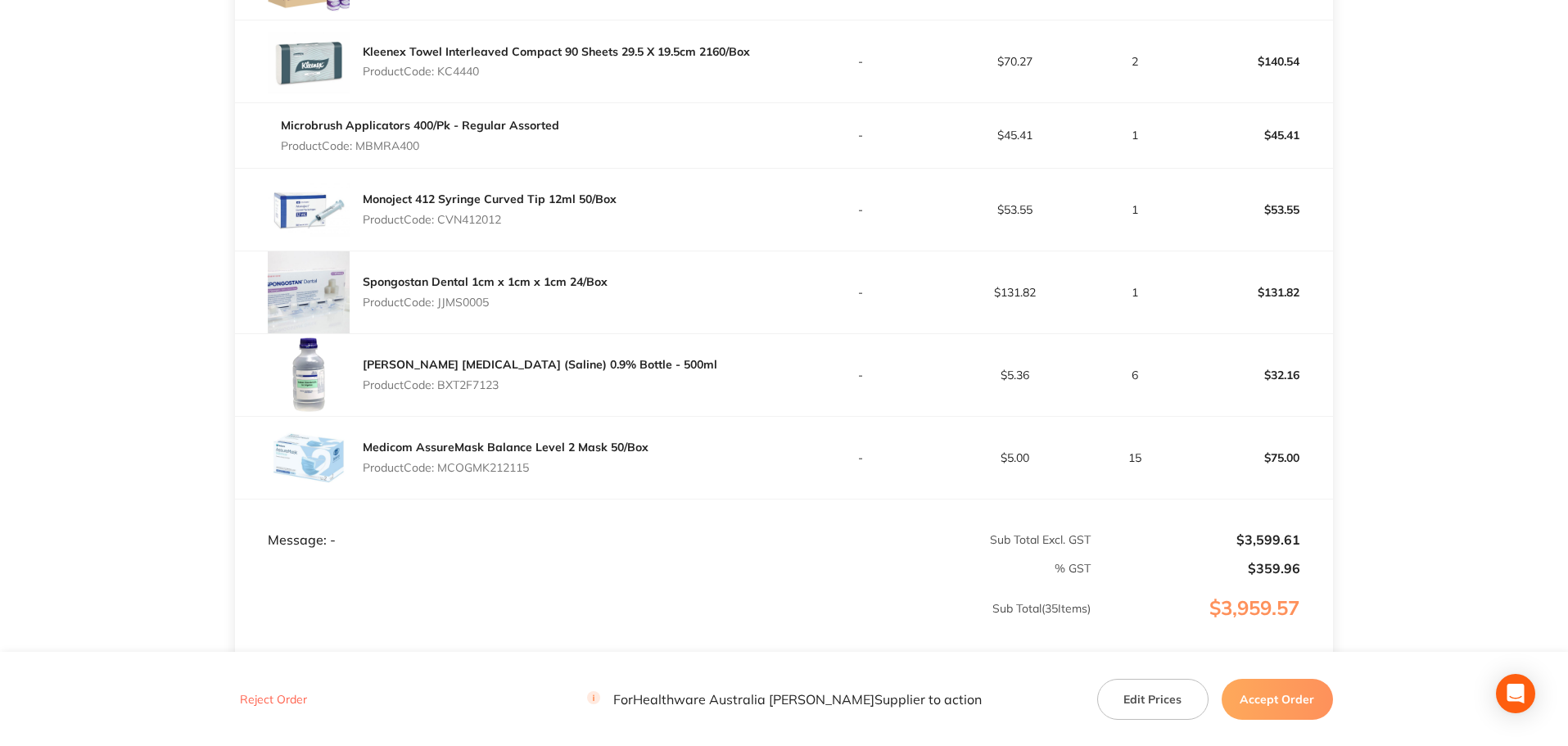
click at [450, 305] on p "Product Code: JJMS0005" at bounding box center [485, 302] width 245 height 13
click at [479, 385] on p "Product Code: BXT2F7123" at bounding box center [541, 385] width 355 height 13
click at [509, 471] on p "Product Code: MCOGMK212115" at bounding box center [505, 468] width 286 height 13
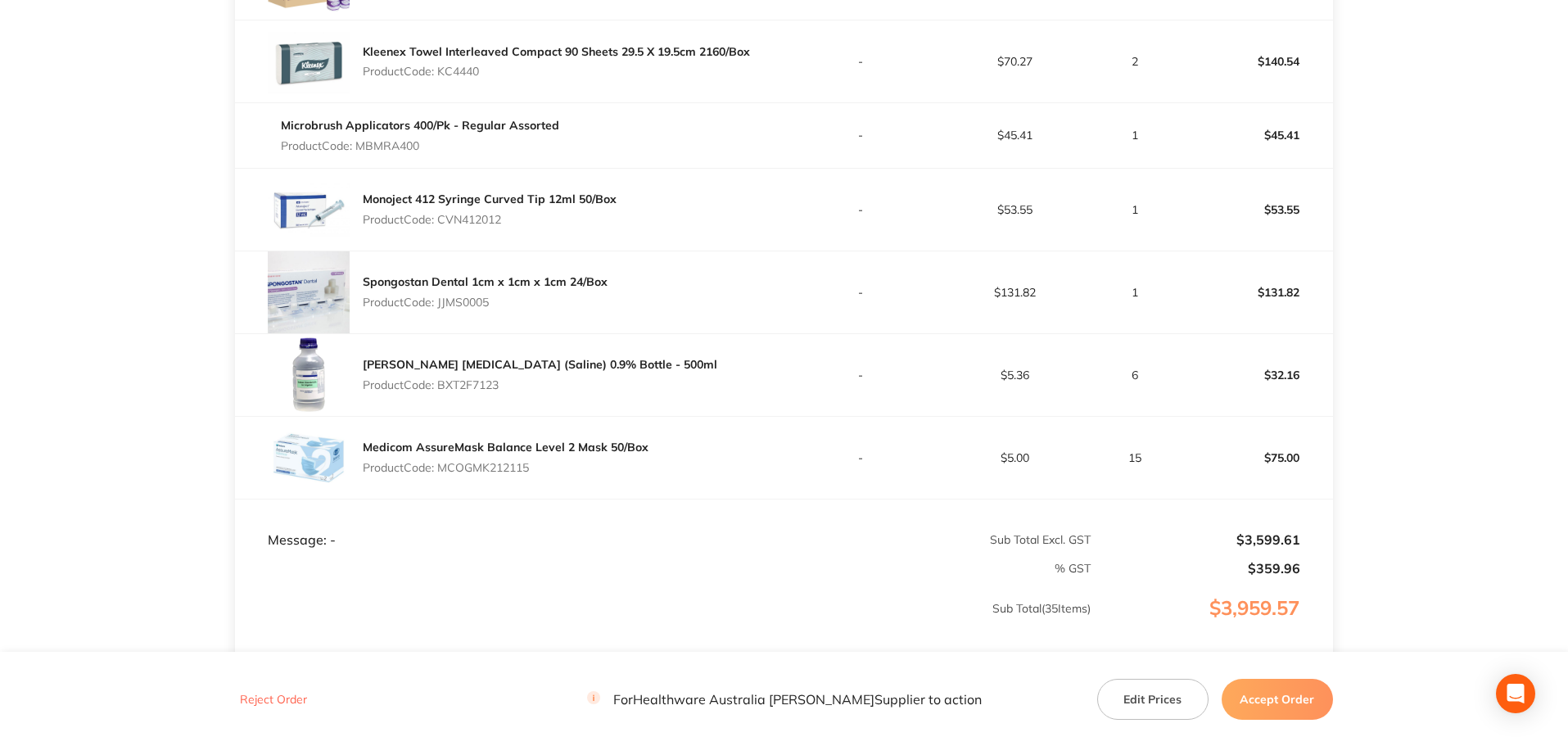
click at [509, 471] on p "Product Code: MCOGMK212115" at bounding box center [505, 468] width 286 height 13
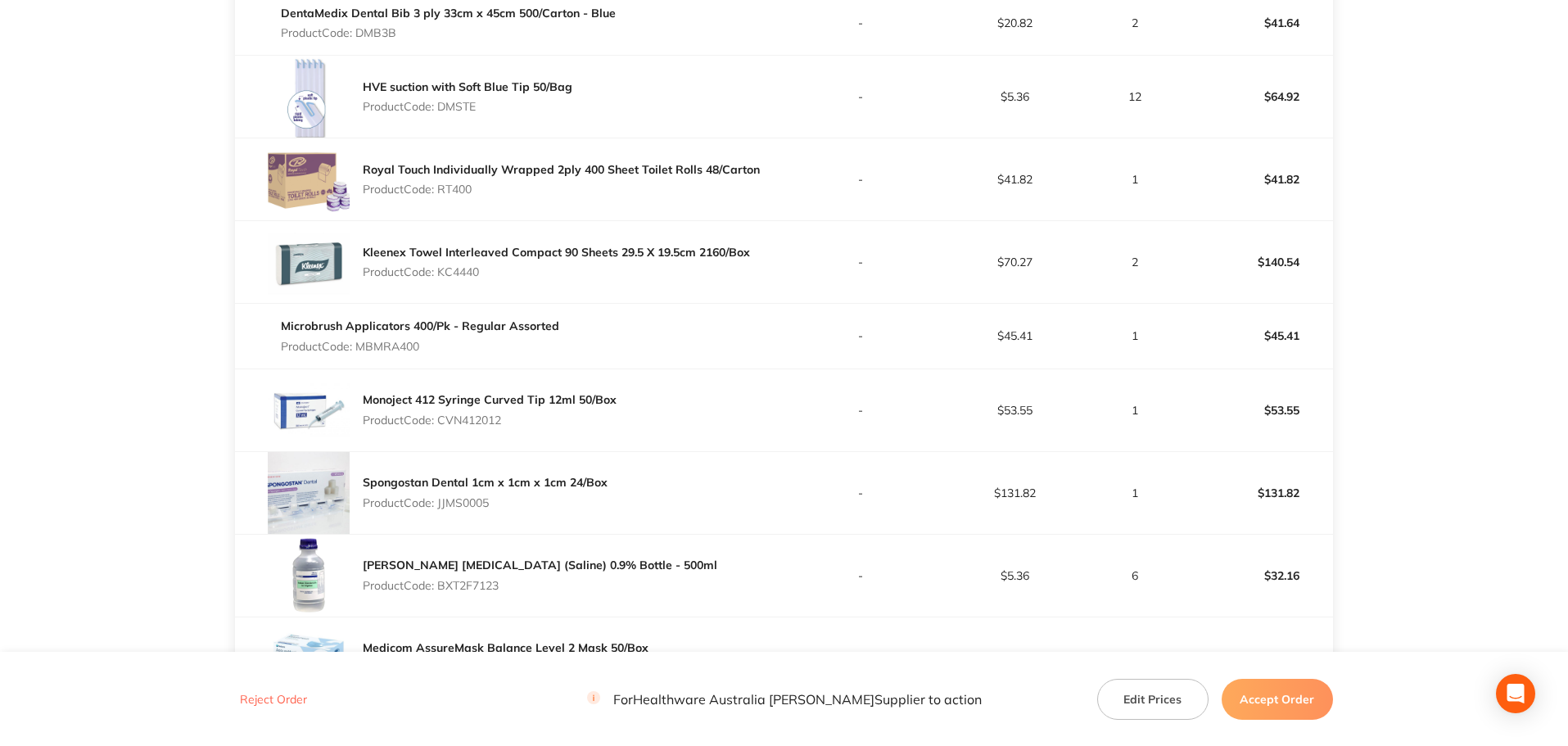
scroll to position [2539, 0]
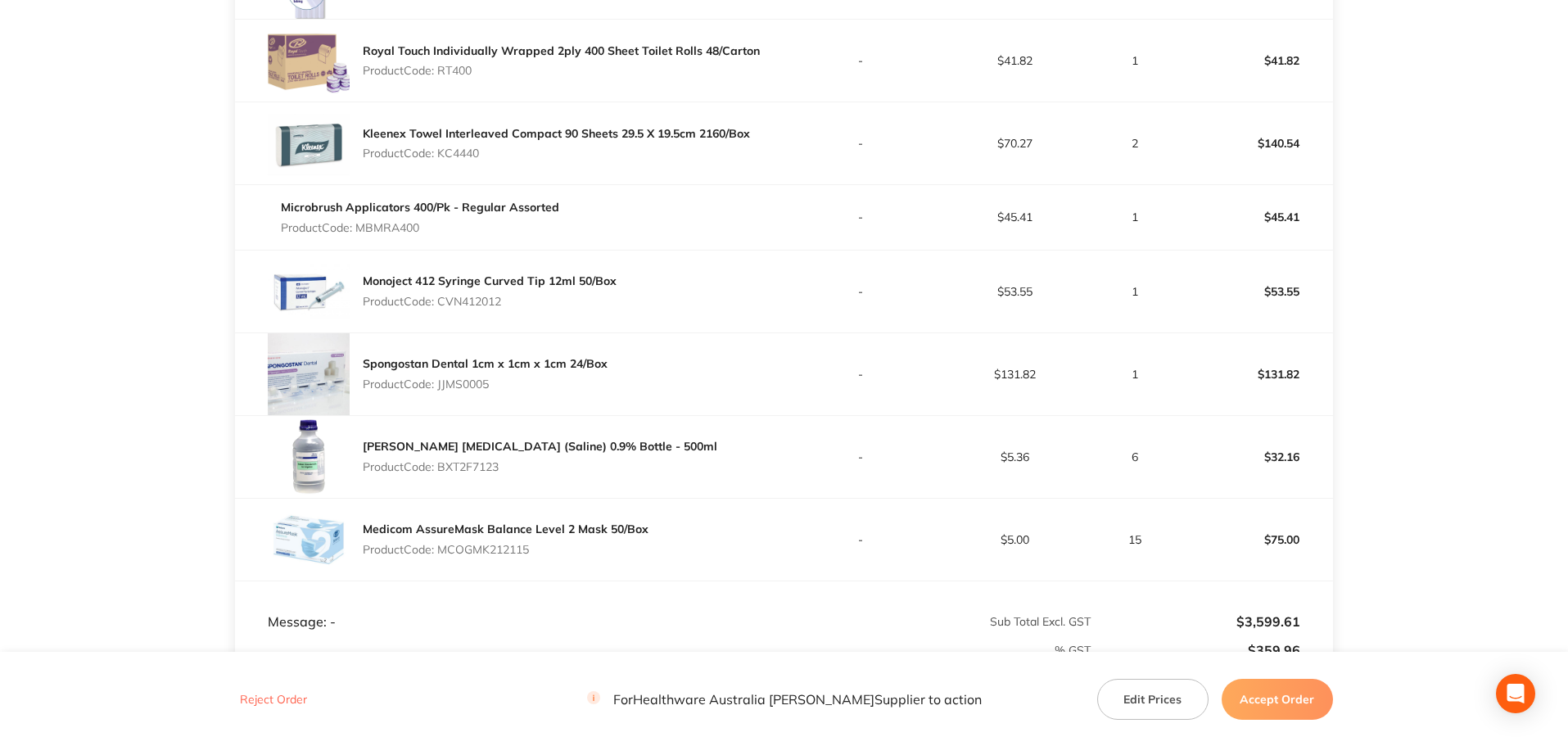
click at [1287, 704] on button "Accept Order" at bounding box center [1277, 699] width 112 height 41
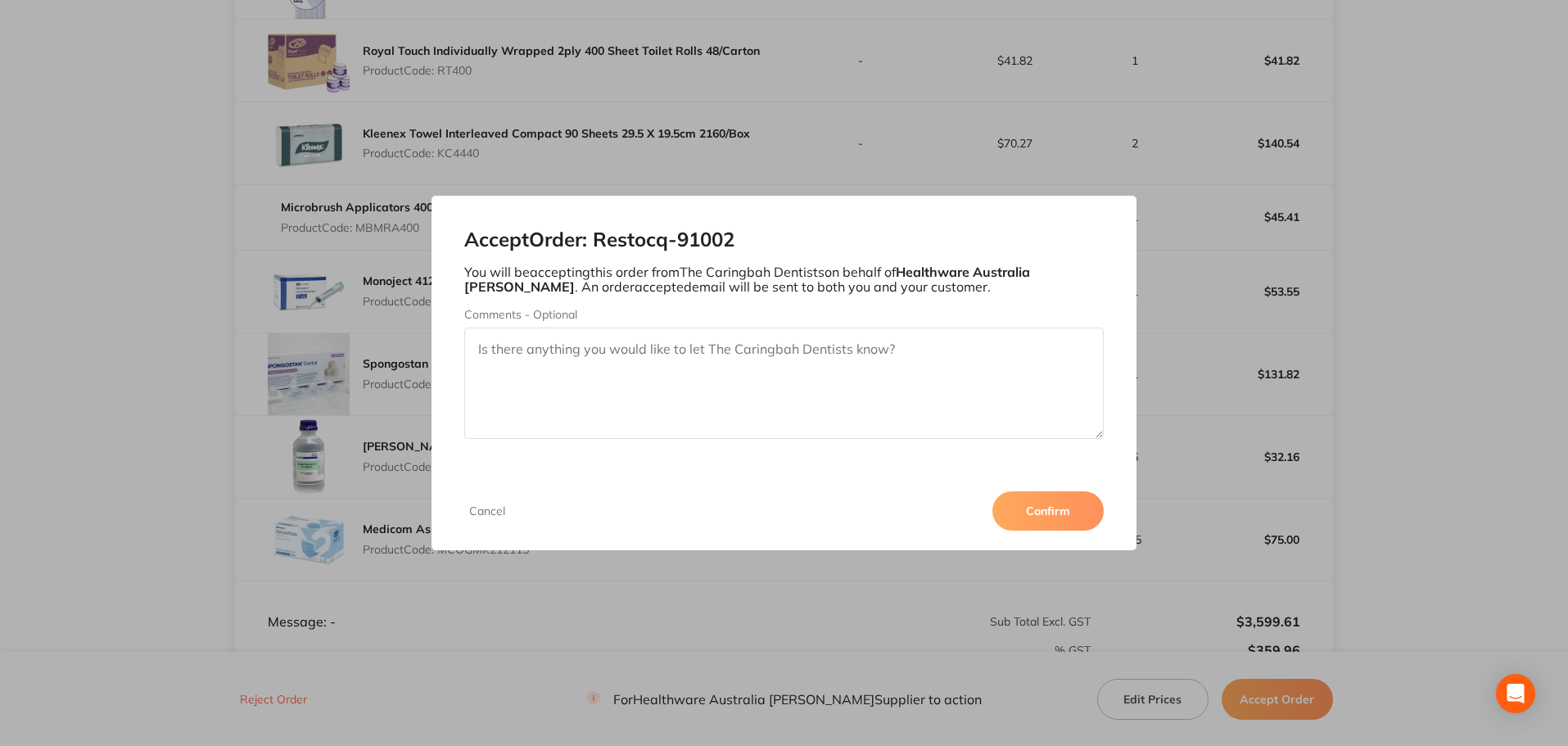
click at [1060, 514] on button "Confirm" at bounding box center [1048, 511] width 112 height 40
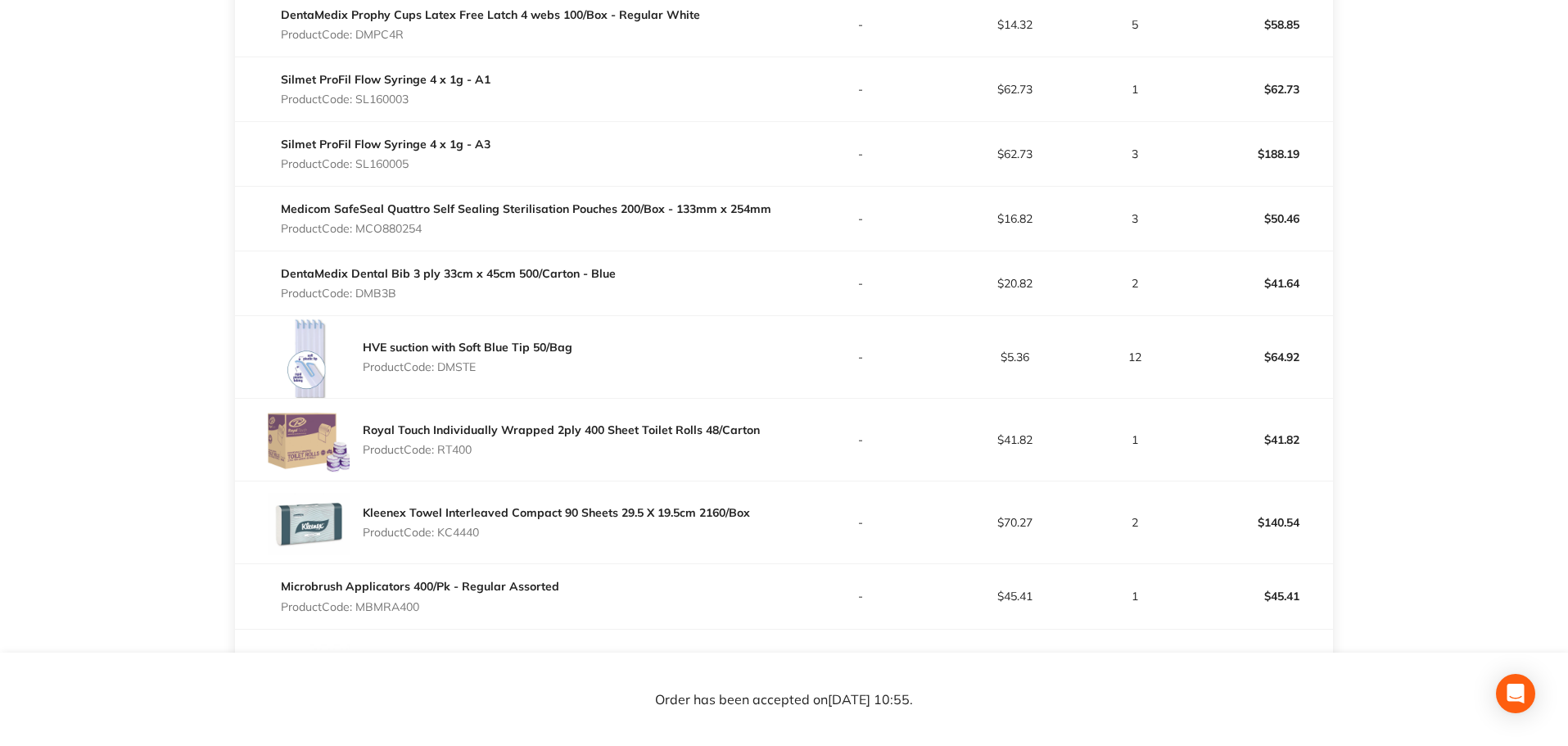
scroll to position [2772, 0]
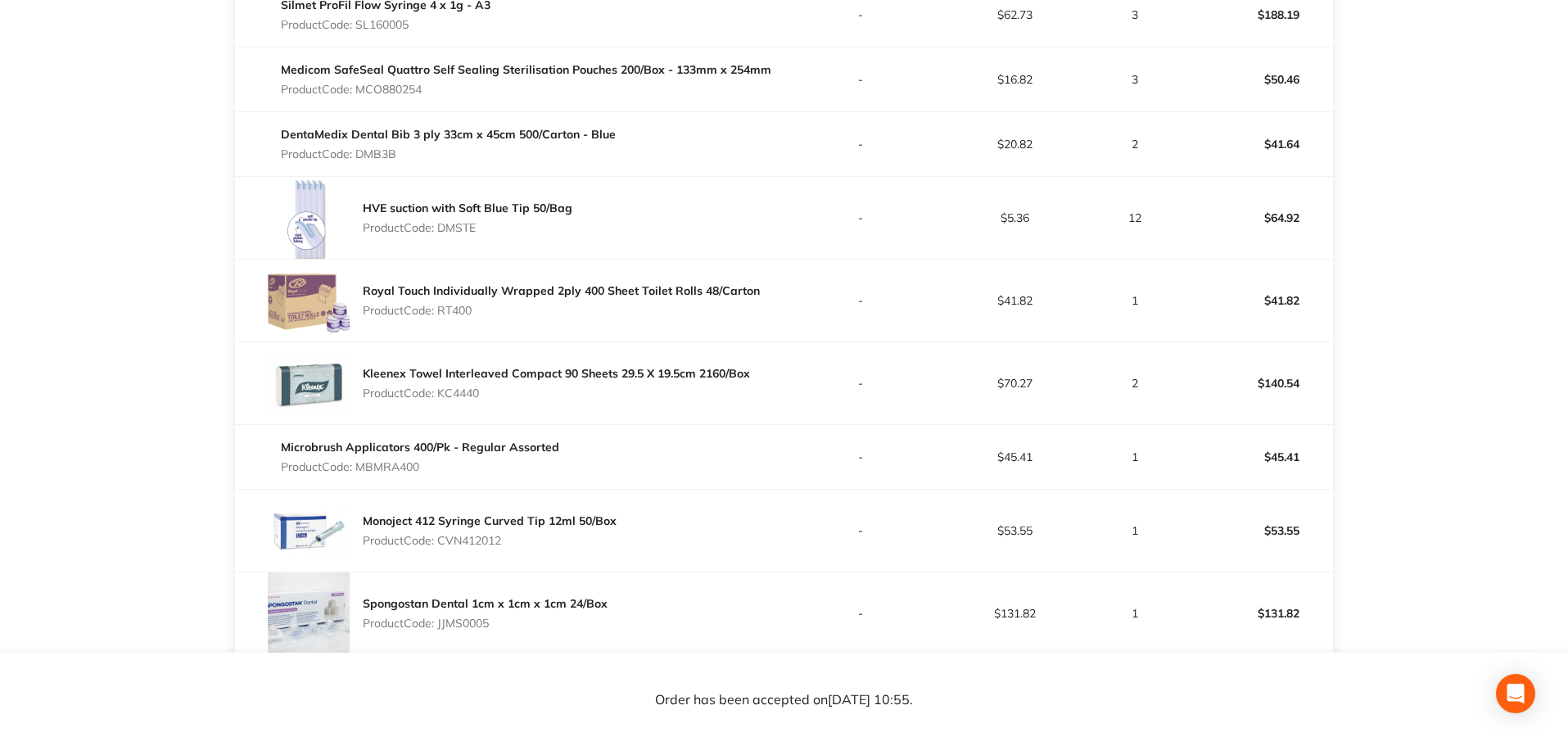
scroll to position [2772, 0]
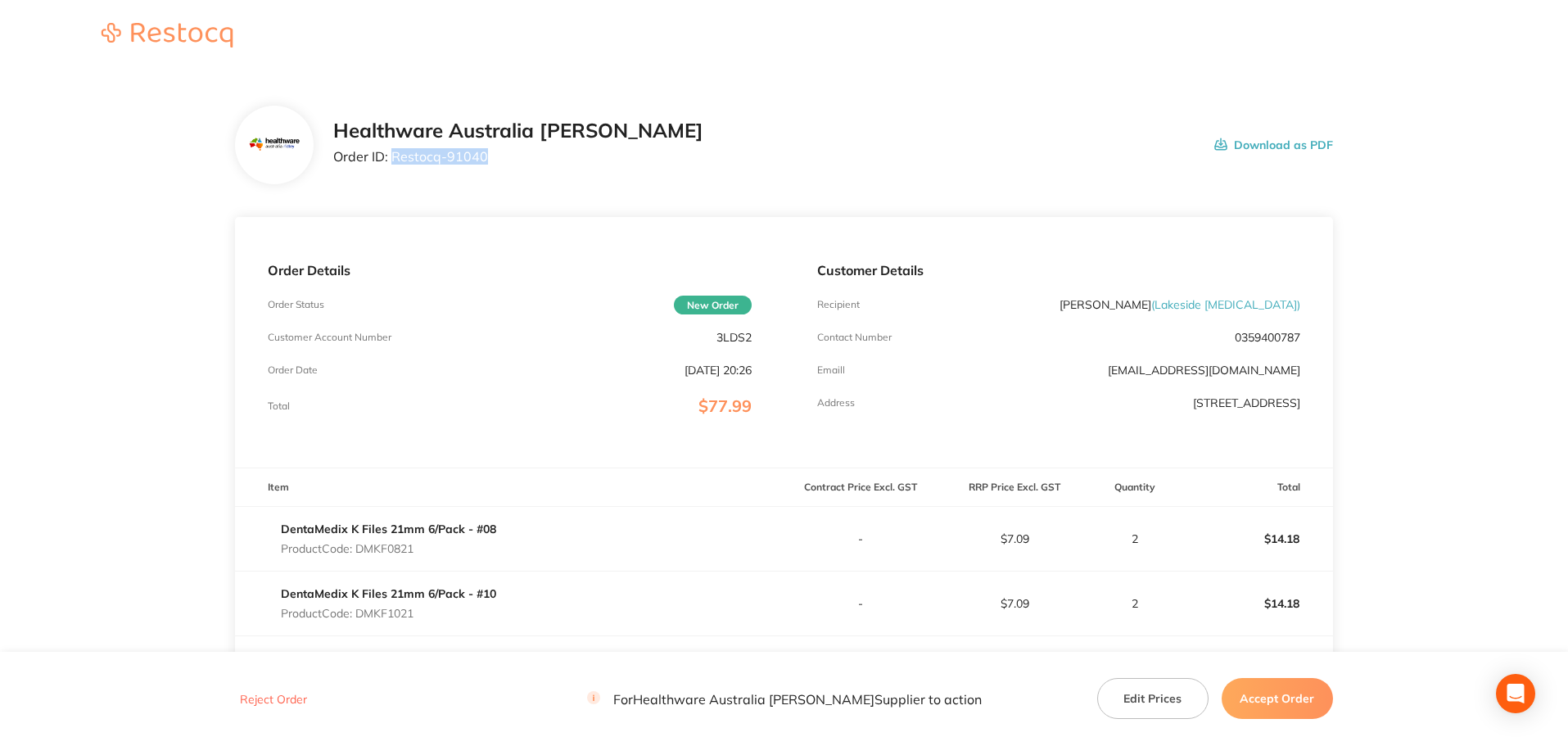
drag, startPoint x: 501, startPoint y: 161, endPoint x: 395, endPoint y: 183, distance: 108.3
click at [395, 183] on div "Healthware Australia [PERSON_NAME] Order ID: Restocq- 91040 Download as PDF" at bounding box center [784, 144] width 1098 height 79
copy p "Restocq- 91040"
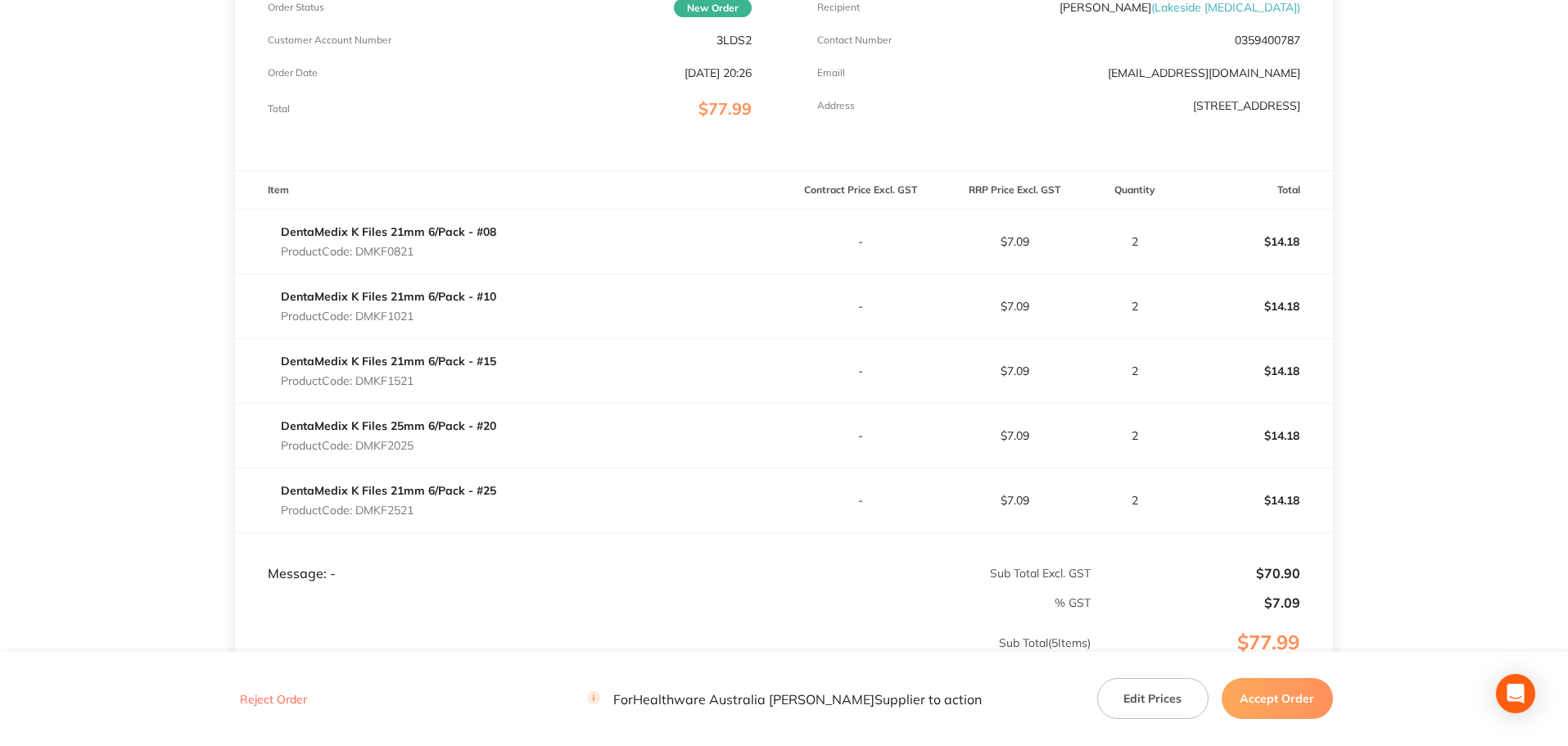
scroll to position [327, 0]
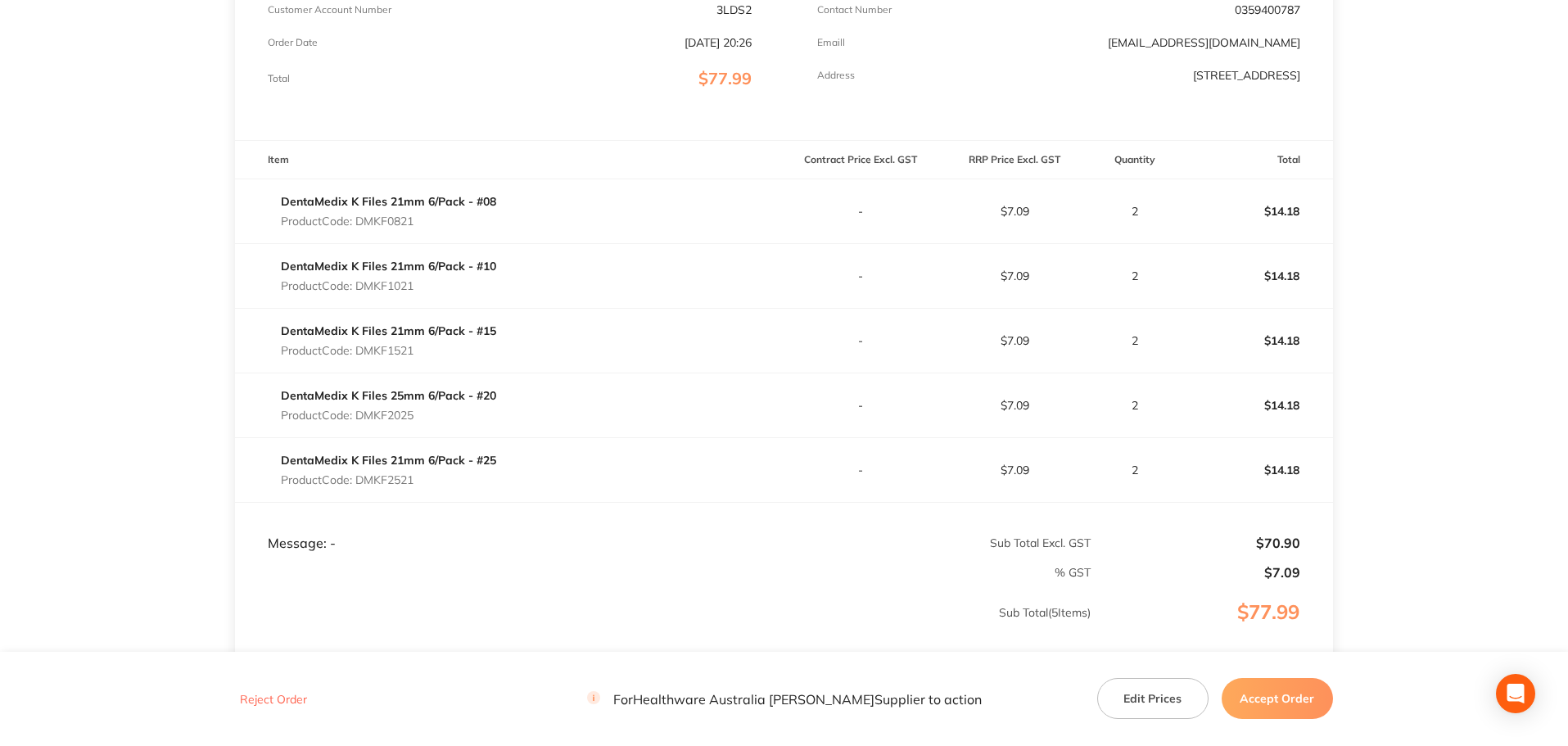
click at [398, 219] on p "Product Code: DMKF0821" at bounding box center [388, 221] width 215 height 13
copy p "DMKF0821"
click at [371, 283] on p "Product Code: DMKF1021" at bounding box center [388, 286] width 215 height 13
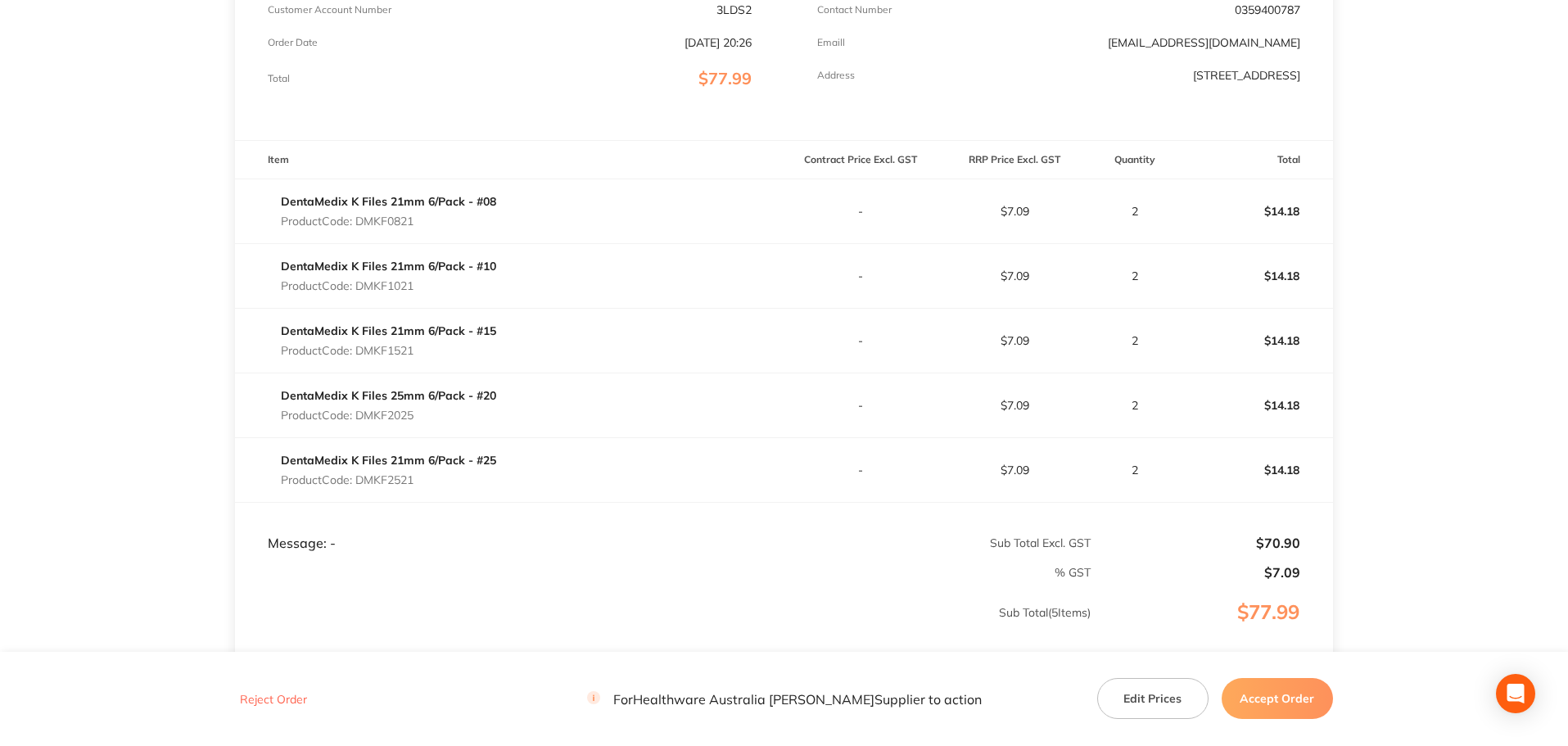
copy p "DMKF1021"
click at [391, 352] on p "Product Code: DMKF1521" at bounding box center [388, 350] width 215 height 13
copy p "DMKF1521"
click at [406, 414] on p "Product Code: DMKF2025" at bounding box center [388, 415] width 215 height 13
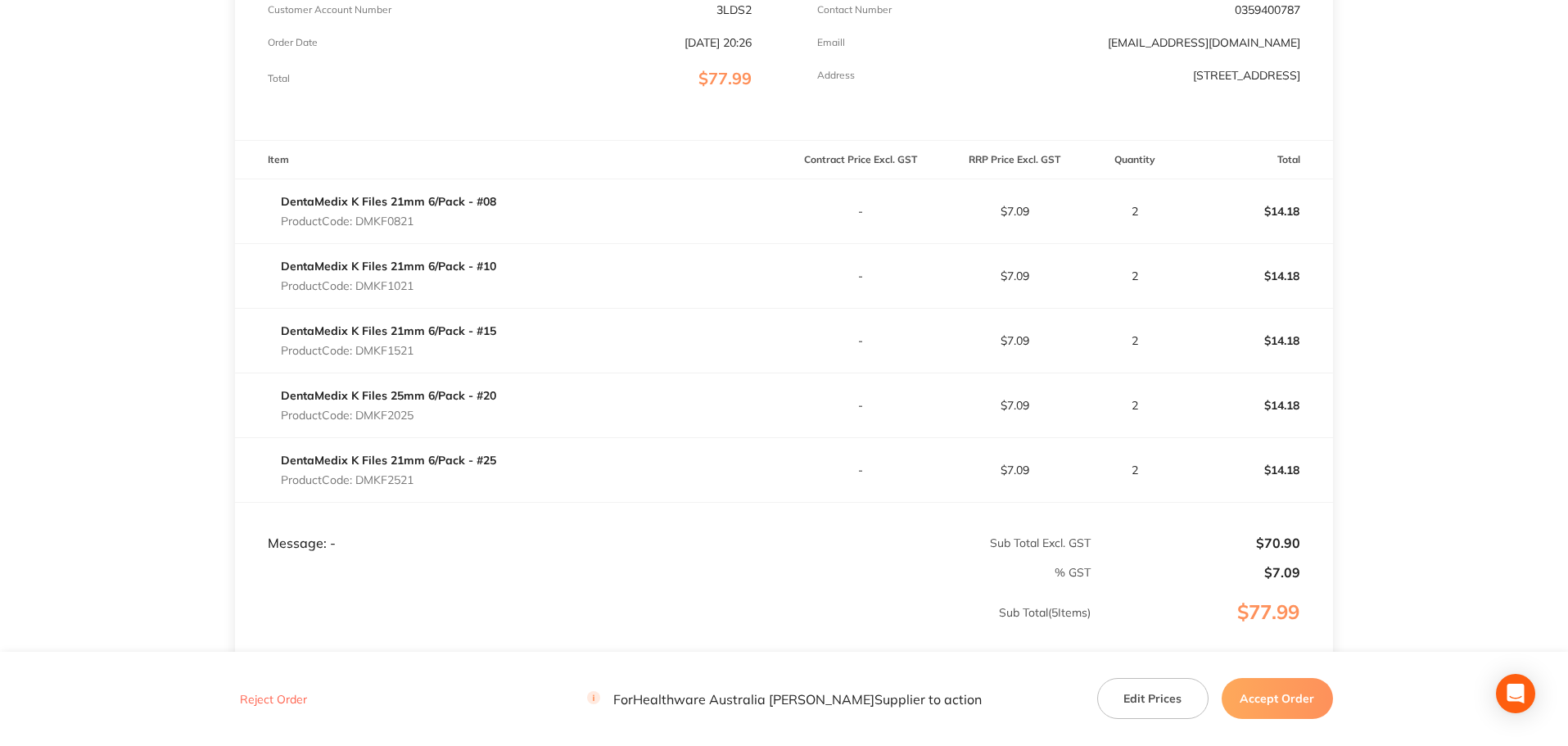
click at [406, 414] on p "Product Code: DMKF2025" at bounding box center [388, 415] width 215 height 13
copy p "DMKF2025"
click at [409, 481] on p "Product Code: DMKF2521" at bounding box center [388, 480] width 215 height 13
copy p "DMKF2521"
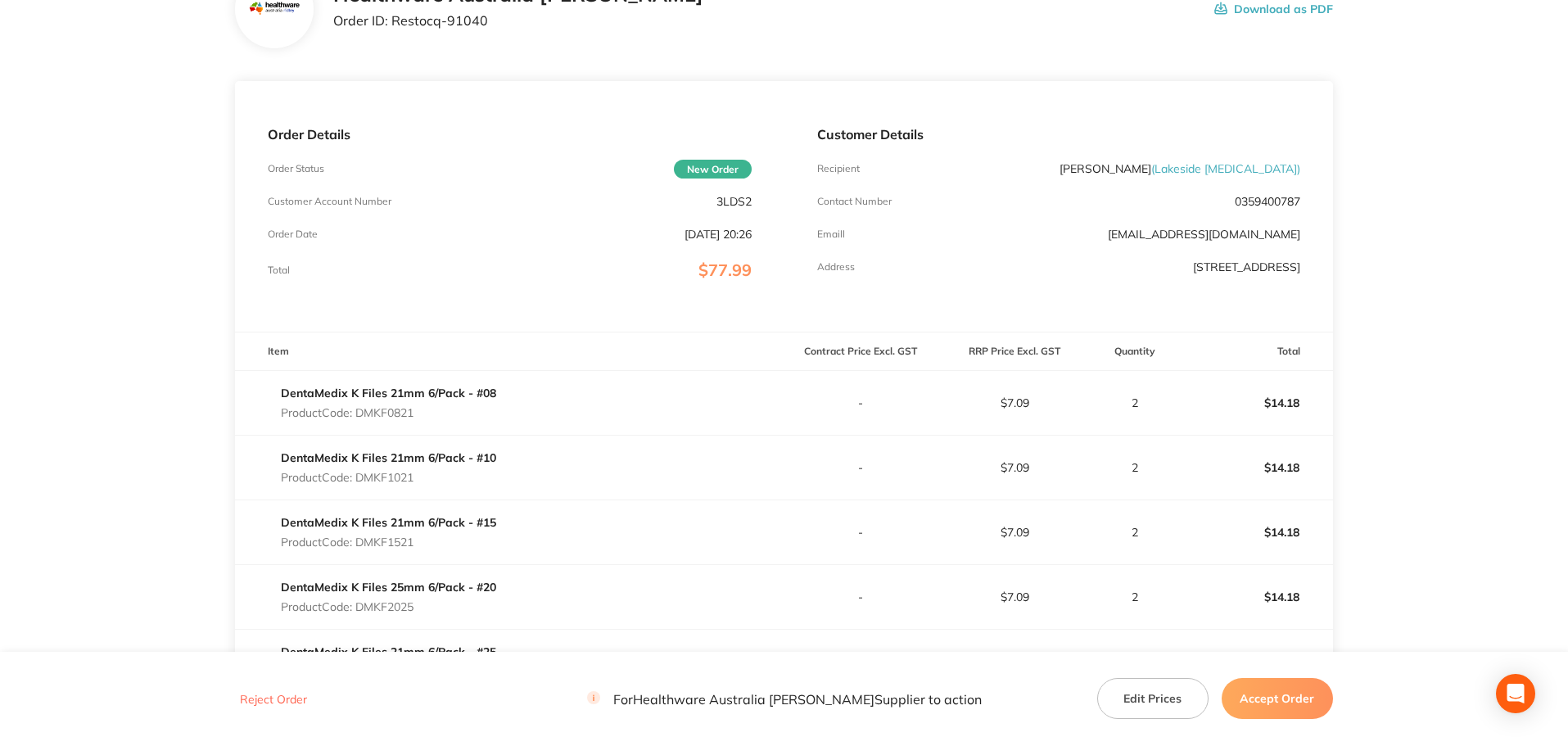
scroll to position [0, 0]
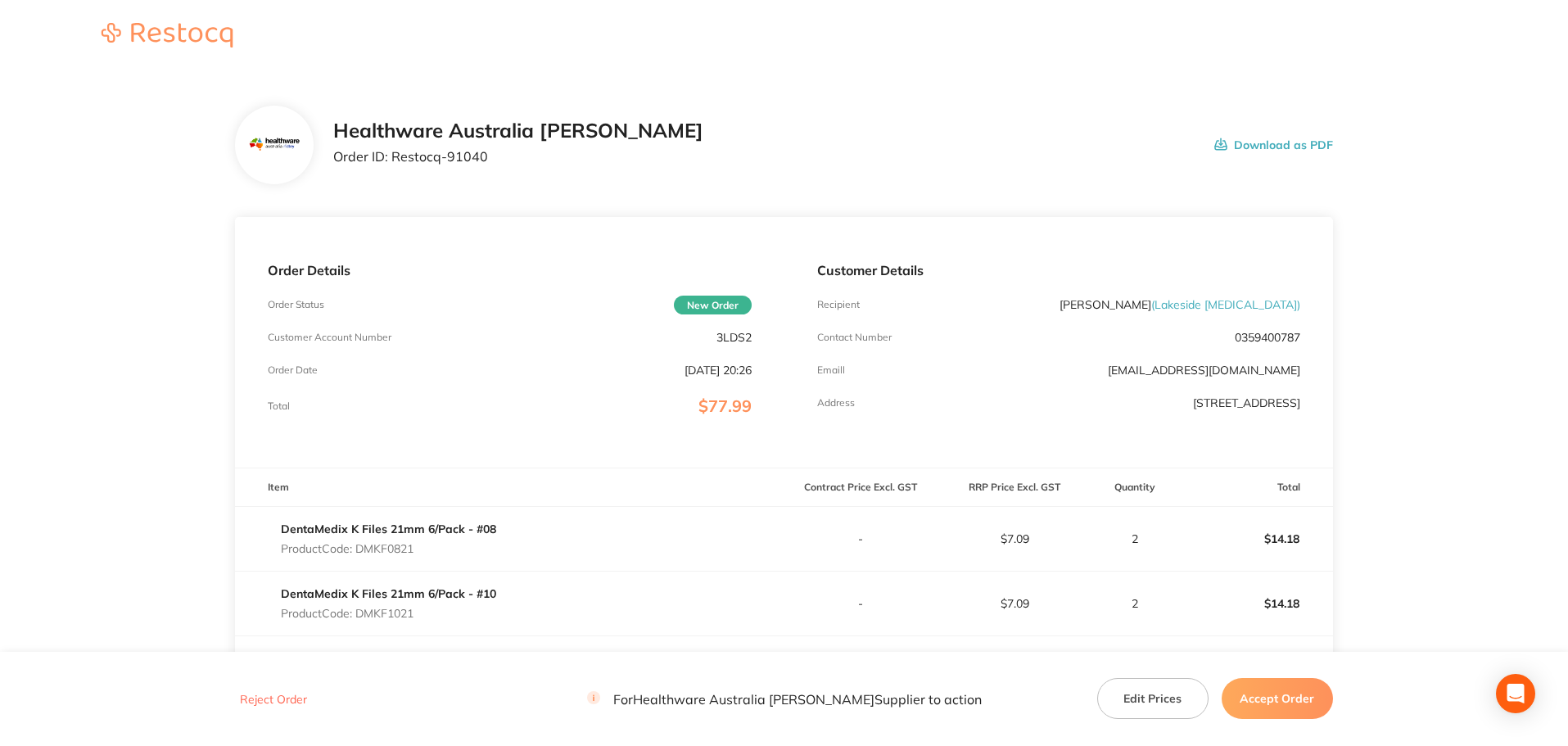
click at [1274, 705] on button "Accept Order" at bounding box center [1277, 699] width 112 height 41
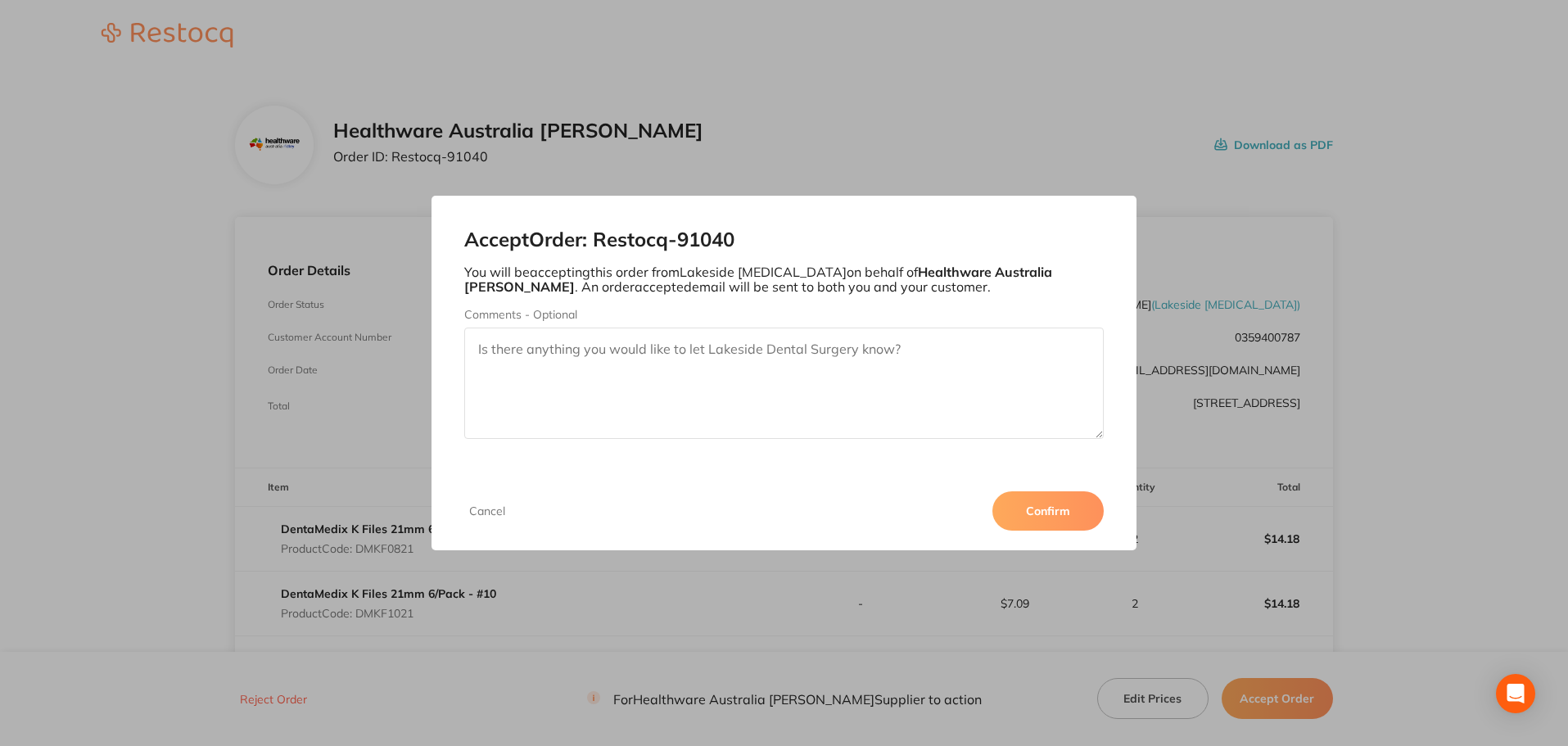
click at [1069, 515] on button "Confirm" at bounding box center [1048, 511] width 112 height 40
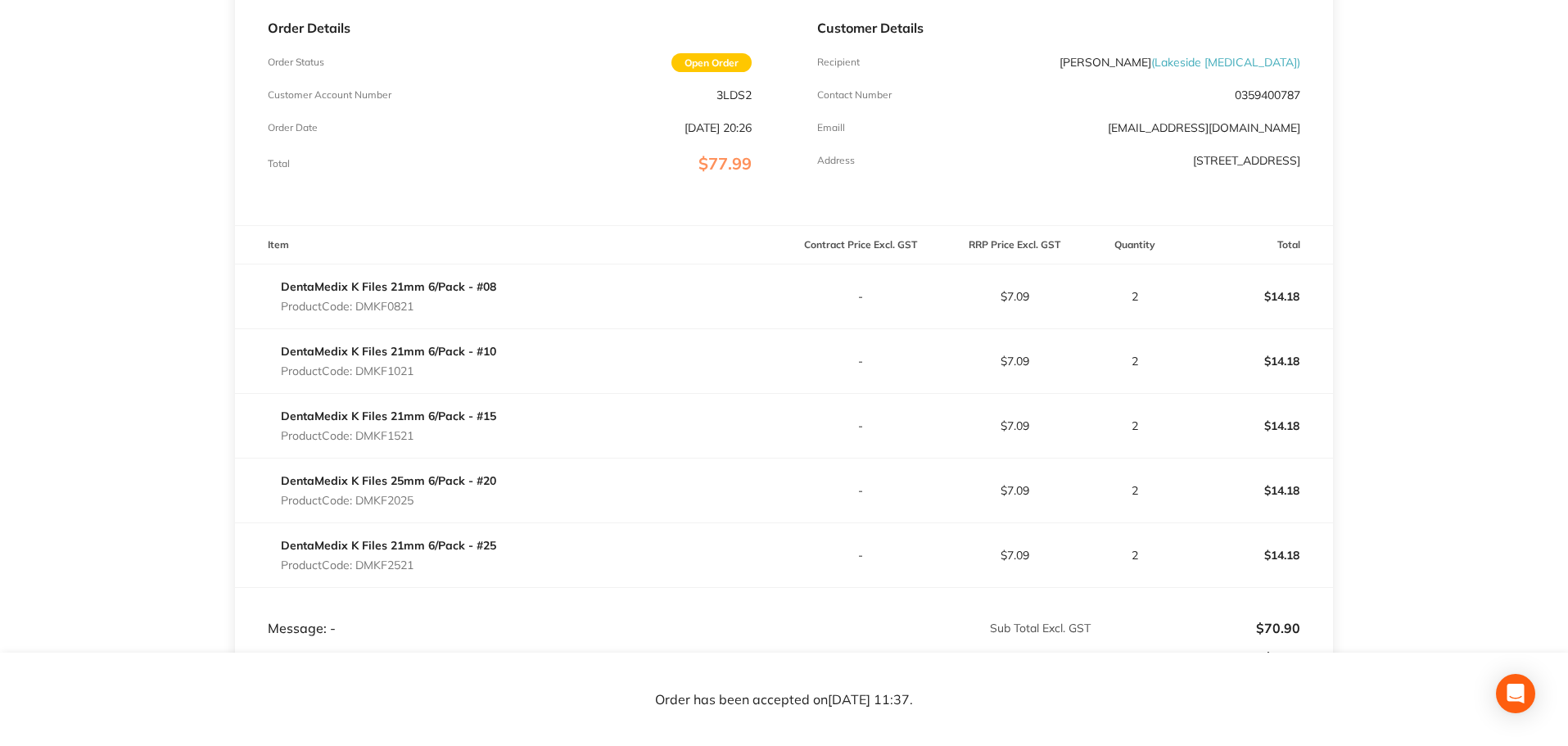
scroll to position [238, 0]
